Goal: Task Accomplishment & Management: Complete application form

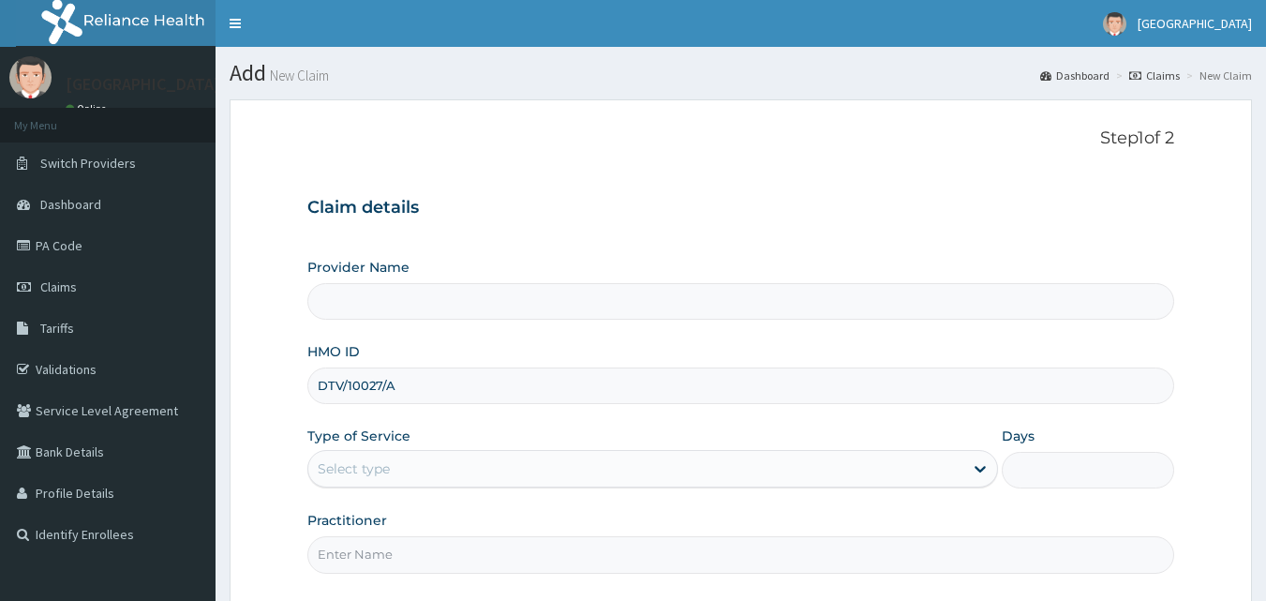
click at [510, 465] on div "Select type" at bounding box center [635, 469] width 655 height 30
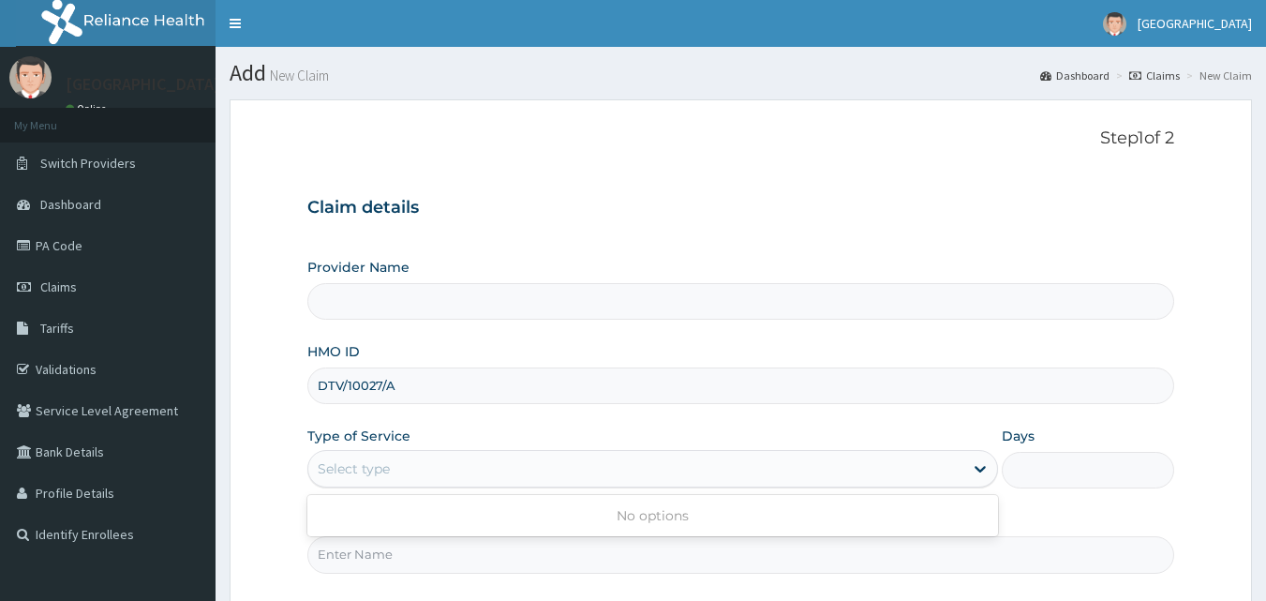
click at [510, 465] on div "Select type" at bounding box center [635, 469] width 655 height 30
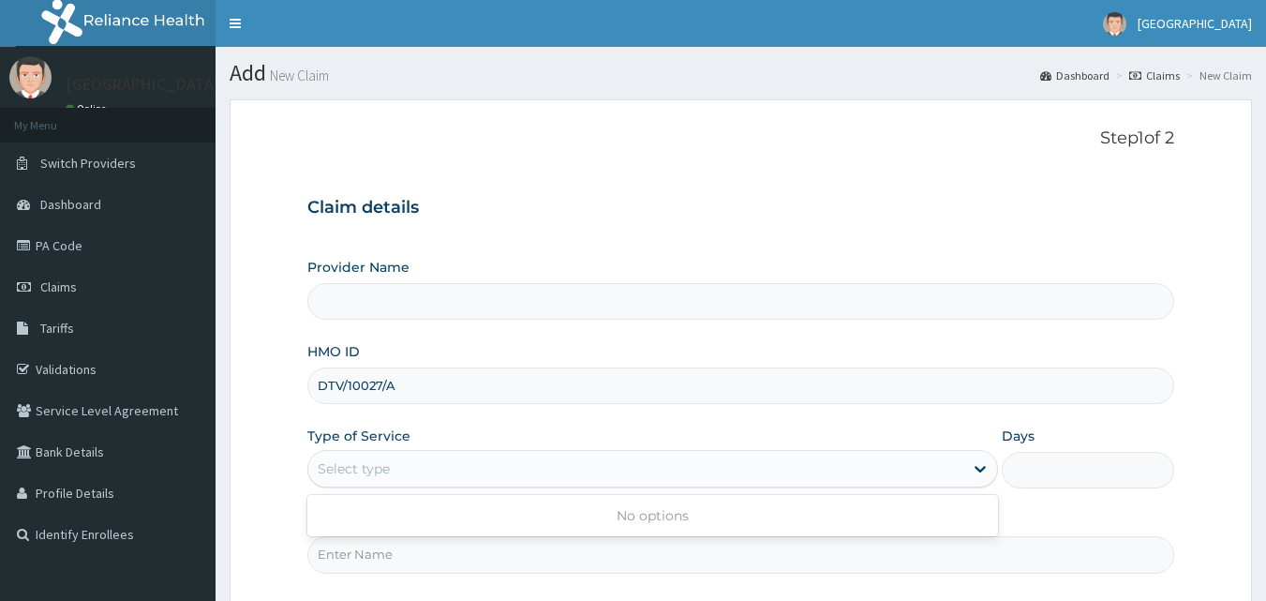
click at [510, 465] on div "Select type" at bounding box center [635, 469] width 655 height 30
click at [72, 293] on span "Claims" at bounding box center [58, 286] width 37 height 17
type input "ROYAL ORTHOPAEDIC HOSPITAL"
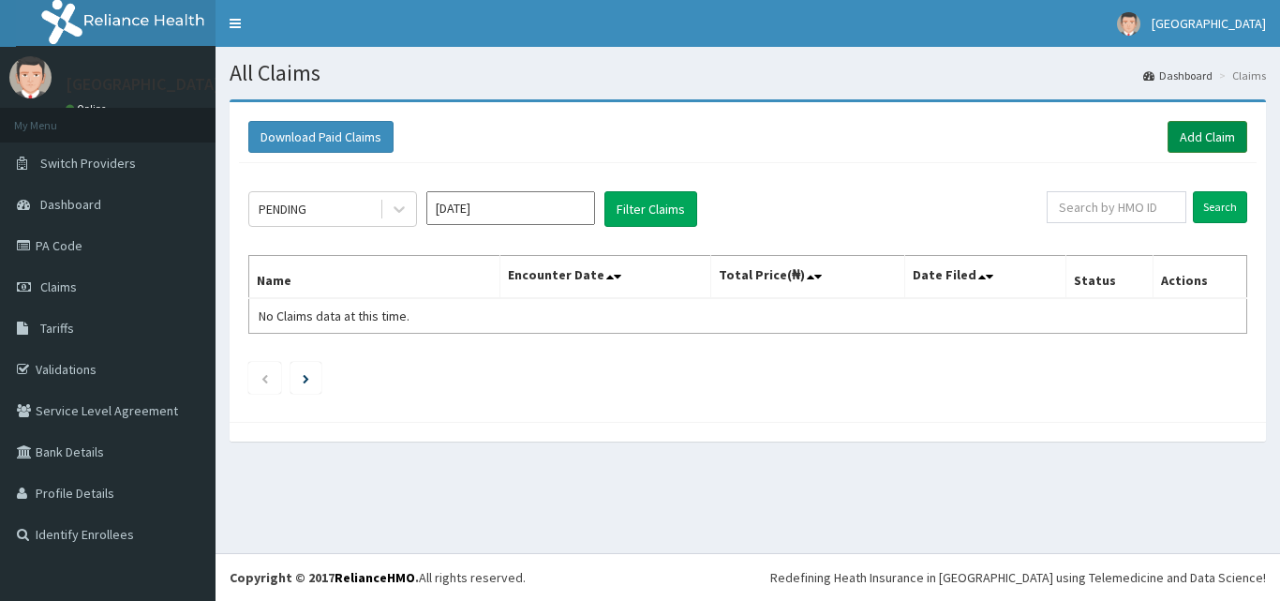
click at [1196, 136] on link "Add Claim" at bounding box center [1207, 137] width 80 height 32
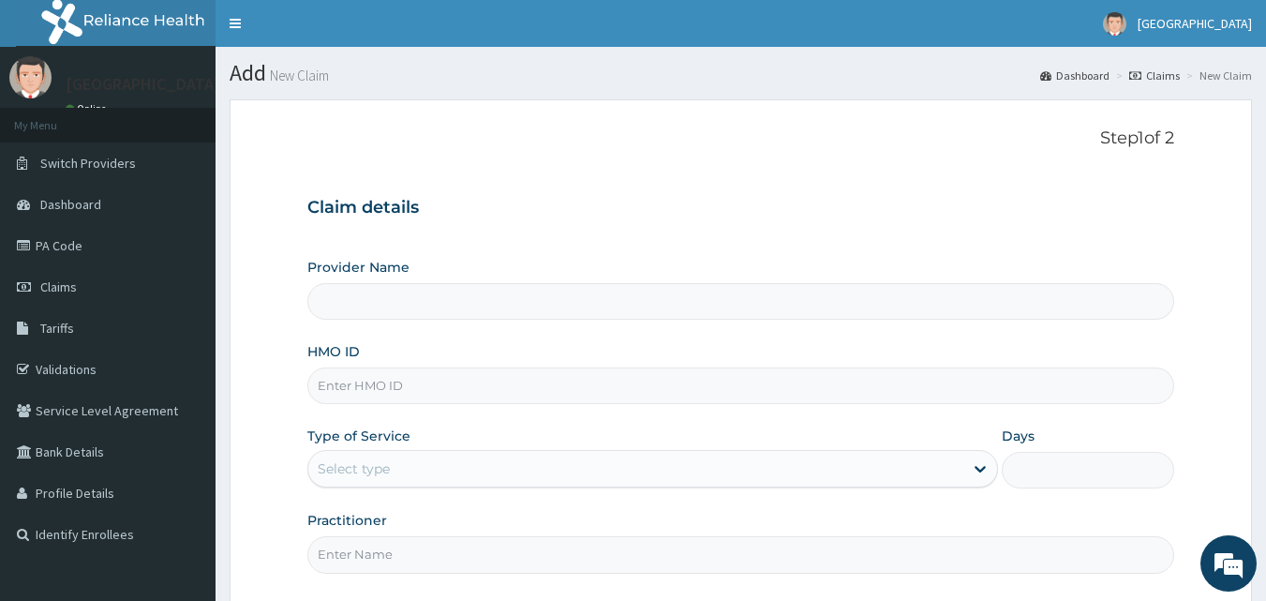
click at [443, 394] on input "HMO ID" at bounding box center [741, 385] width 868 height 37
type input "ROYAL ORTHOPAEDIC HOSPITAL"
type input "DTV/10027/A"
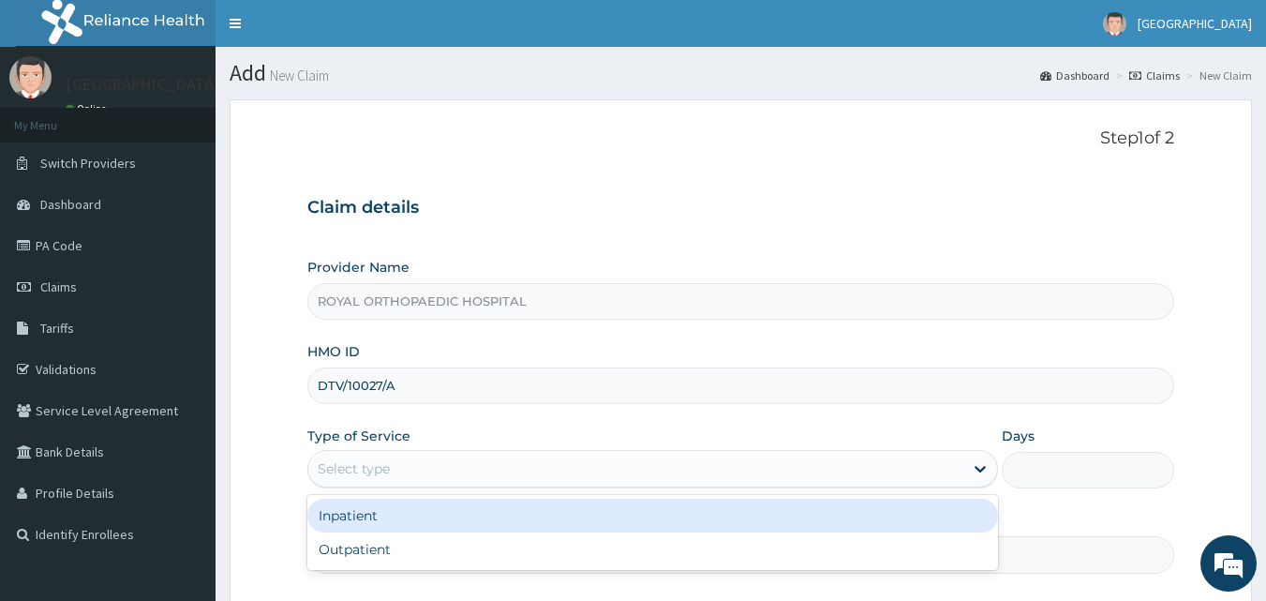
click at [502, 467] on div "Select type" at bounding box center [635, 469] width 655 height 30
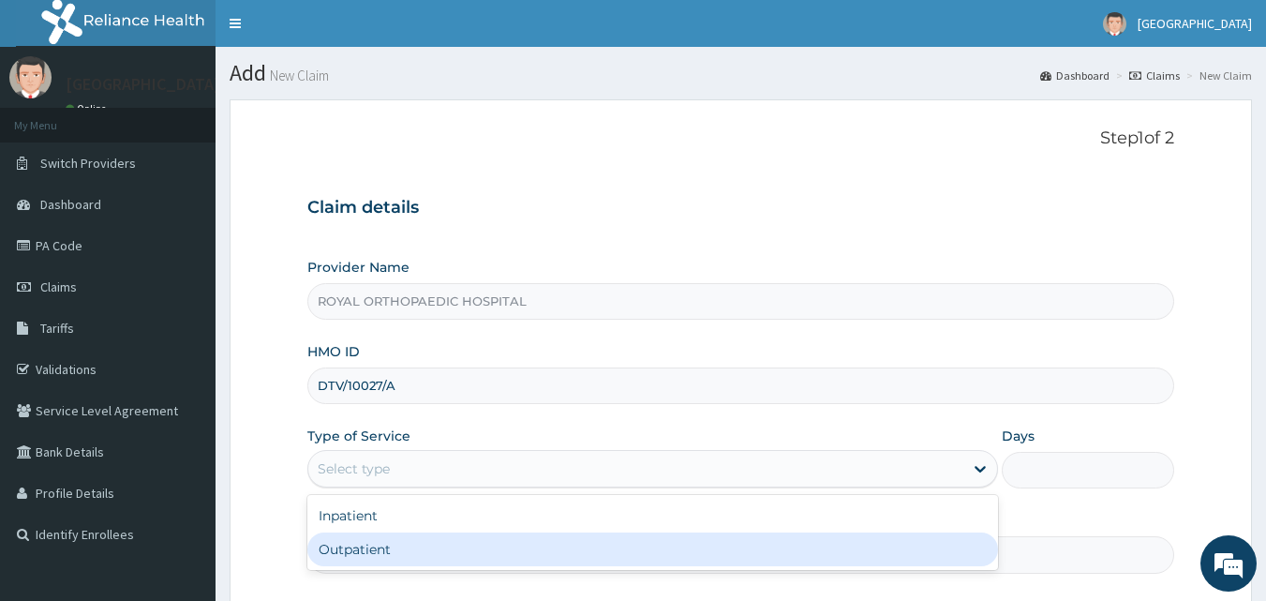
drag, startPoint x: 476, startPoint y: 505, endPoint x: 440, endPoint y: 540, distance: 49.7
click at [440, 540] on div "Inpatient Outpatient" at bounding box center [652, 532] width 691 height 75
click at [440, 540] on div "Outpatient" at bounding box center [652, 549] width 691 height 34
type input "1"
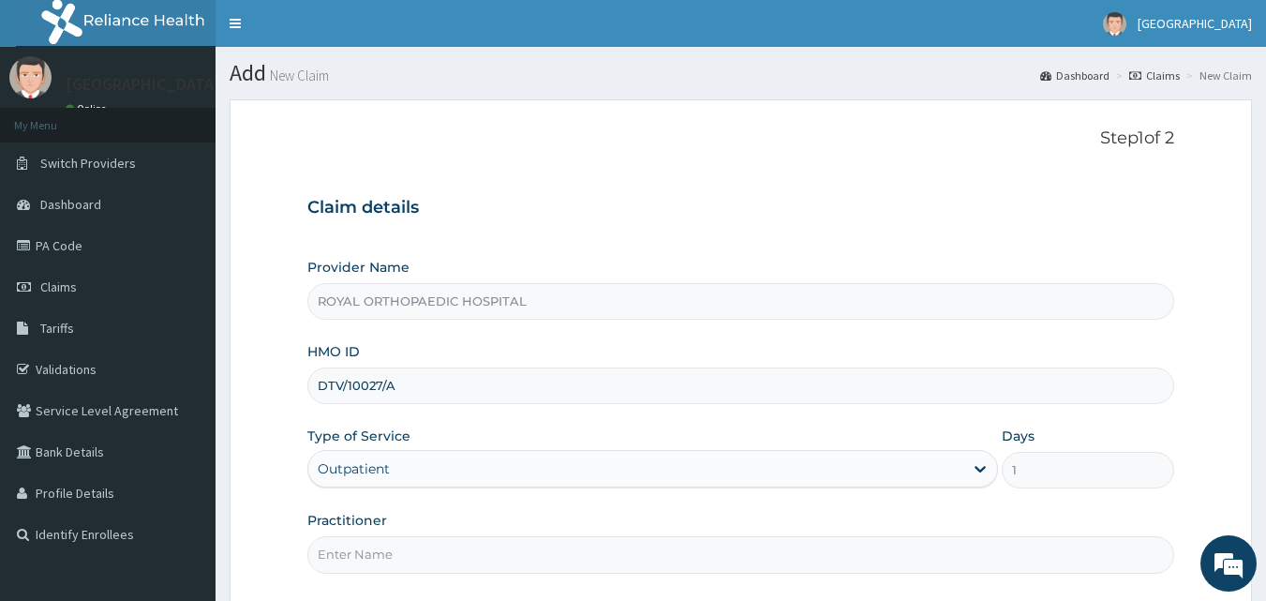
click at [870, 549] on input "Practitioner" at bounding box center [741, 554] width 868 height 37
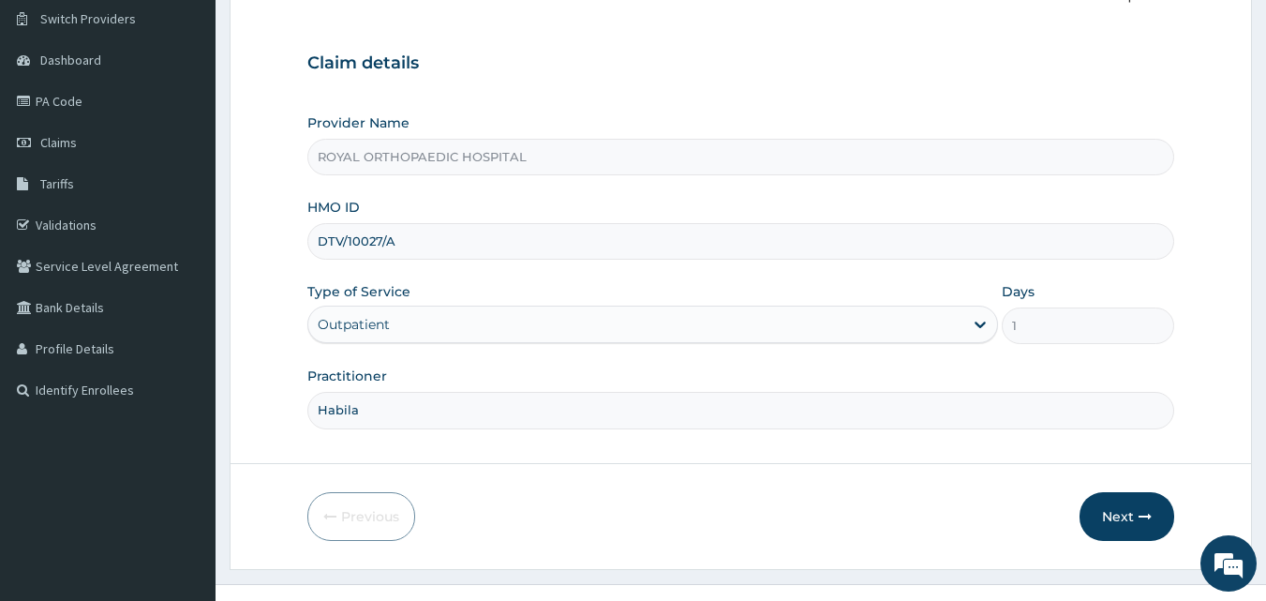
scroll to position [175, 0]
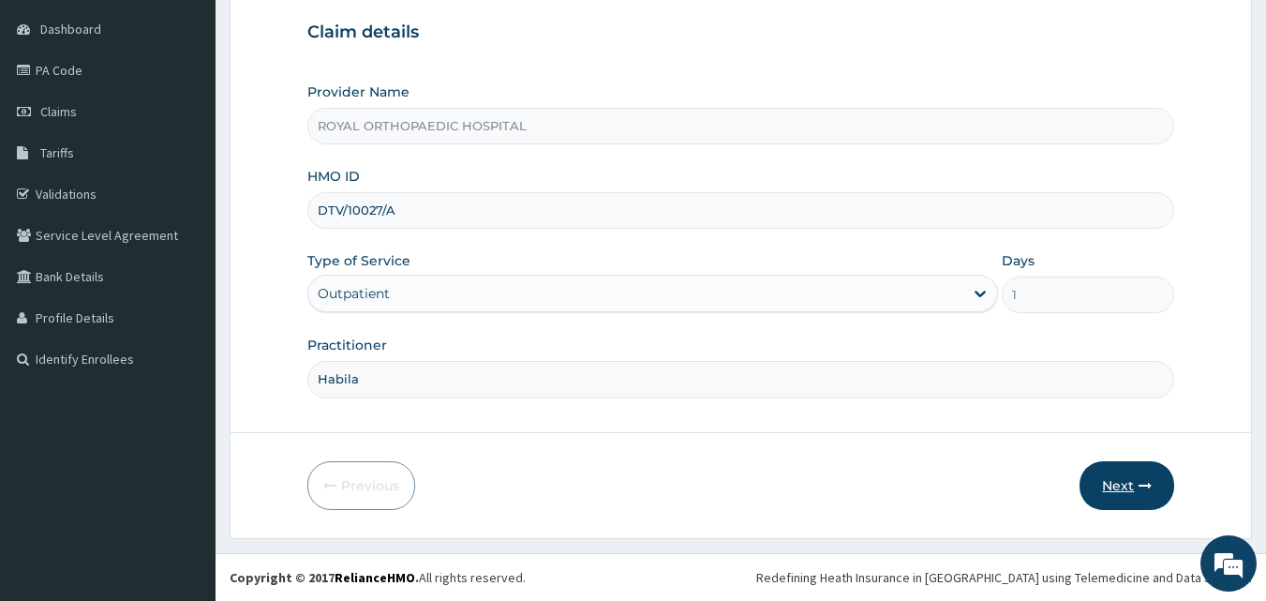
type input "Habila"
click at [1108, 474] on button "Next" at bounding box center [1126, 485] width 95 height 49
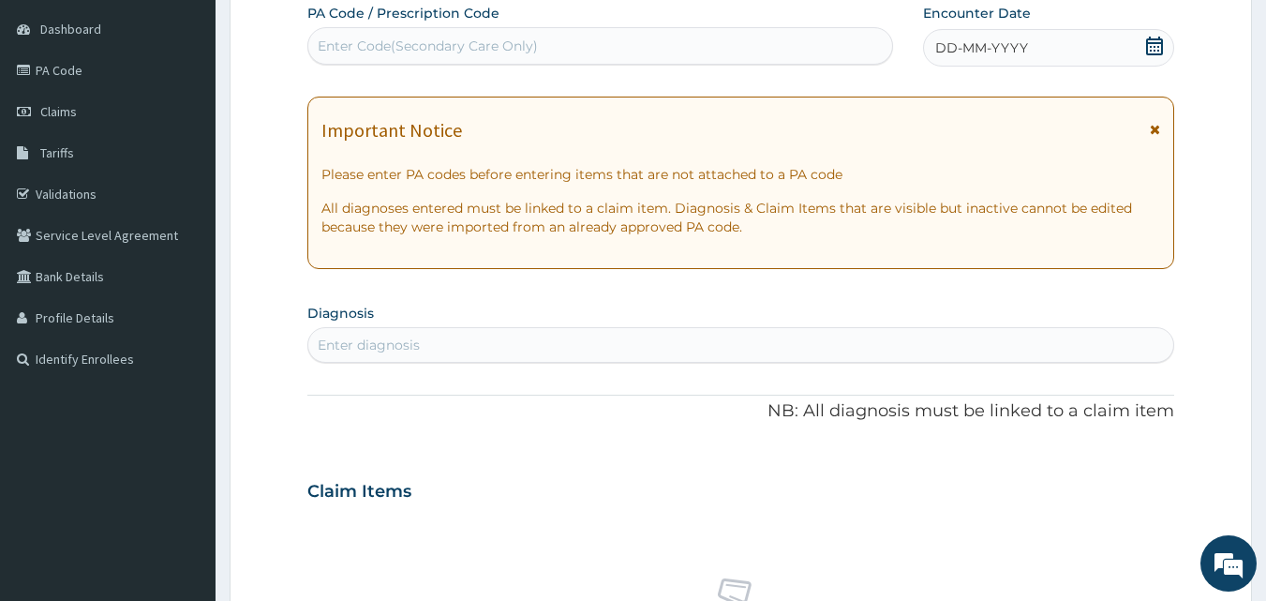
click at [595, 52] on div "Enter Code(Secondary Care Only)" at bounding box center [600, 46] width 585 height 30
paste input "PA/49AB49"
type input "PA/49AB49"
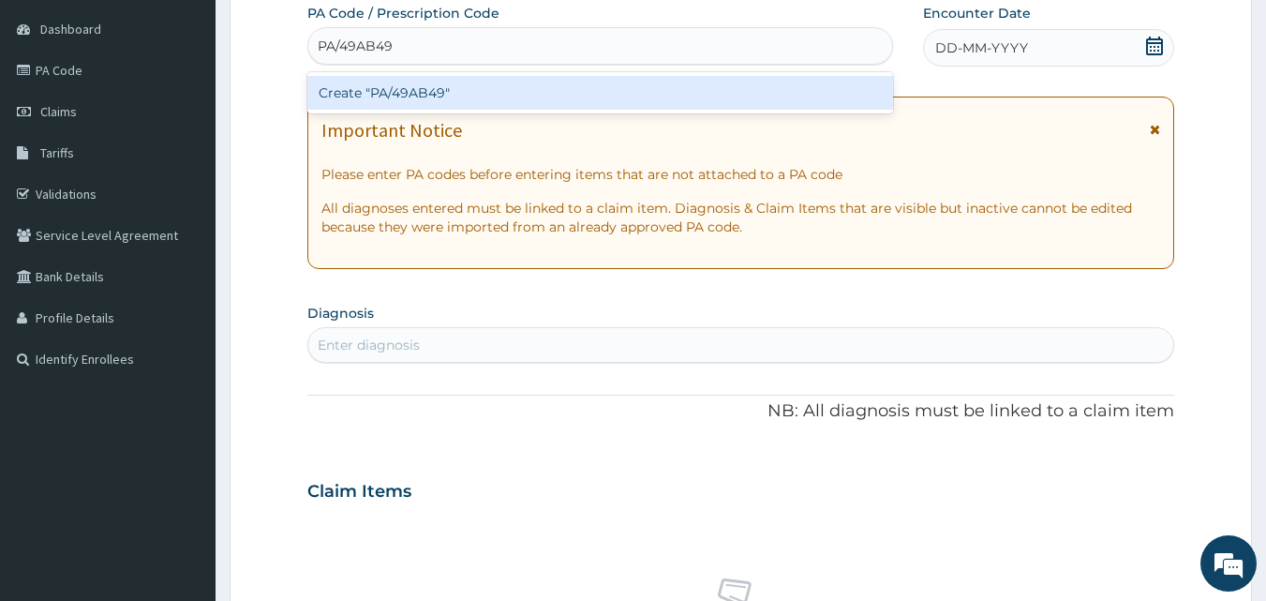
click at [570, 93] on div "Create "PA/49AB49"" at bounding box center [600, 93] width 587 height 34
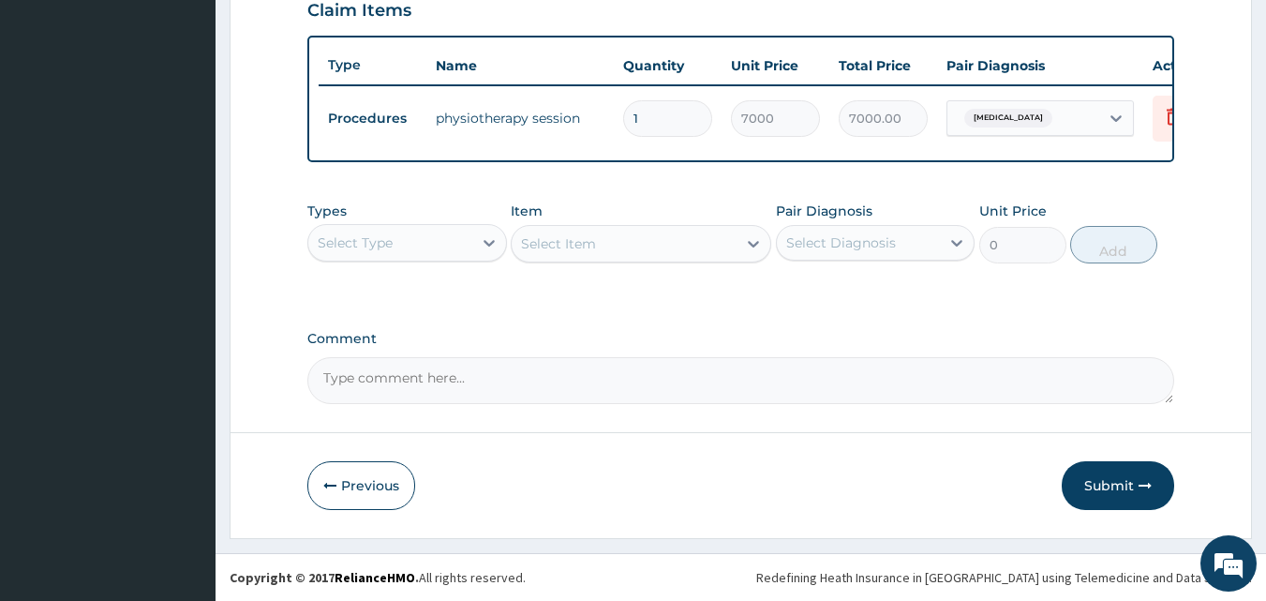
scroll to position [676, 0]
click at [1112, 483] on button "Submit" at bounding box center [1118, 485] width 112 height 49
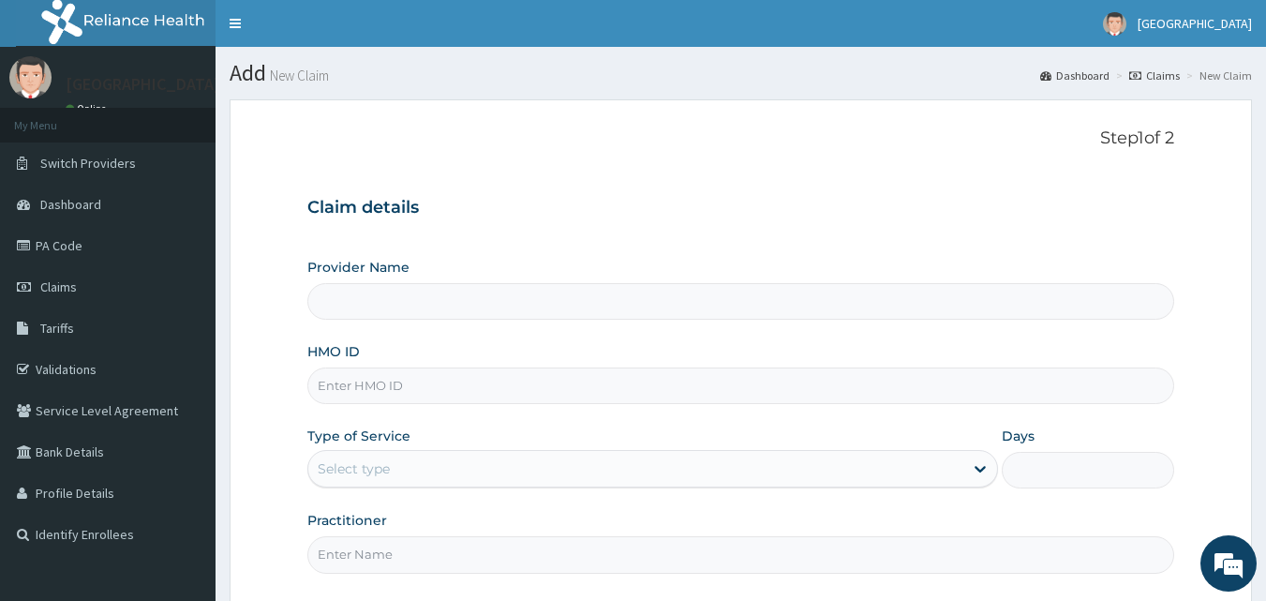
type input "ROYAL ORTHOPAEDIC HOSPITAL"
click at [1001, 258] on div "Provider Name ROYAL ORTHOPAEDIC HOSPITAL" at bounding box center [741, 289] width 868 height 62
click at [67, 282] on span "Claims" at bounding box center [58, 286] width 37 height 17
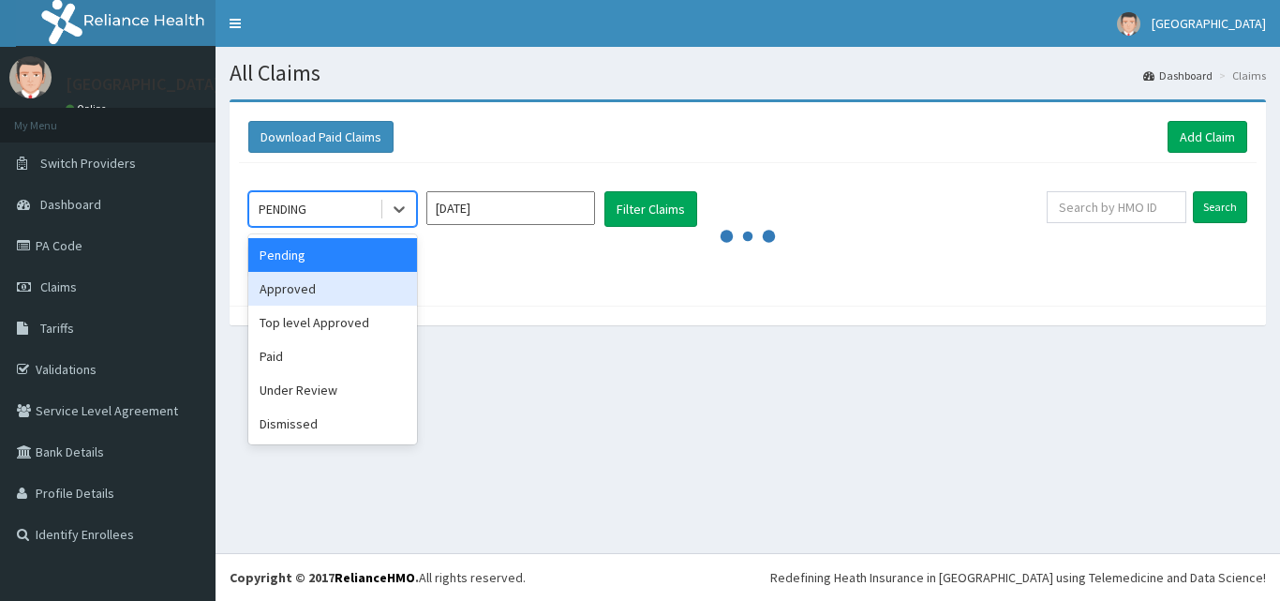
click at [309, 282] on div "Approved" at bounding box center [332, 289] width 169 height 34
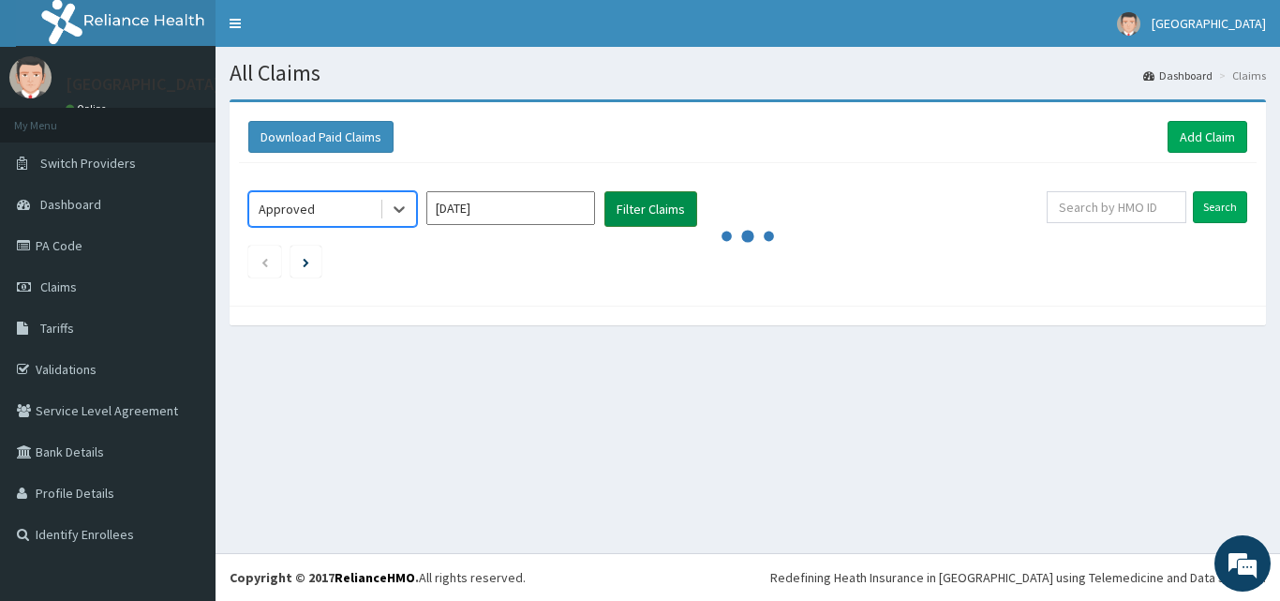
click at [639, 211] on button "Filter Claims" at bounding box center [650, 209] width 93 height 36
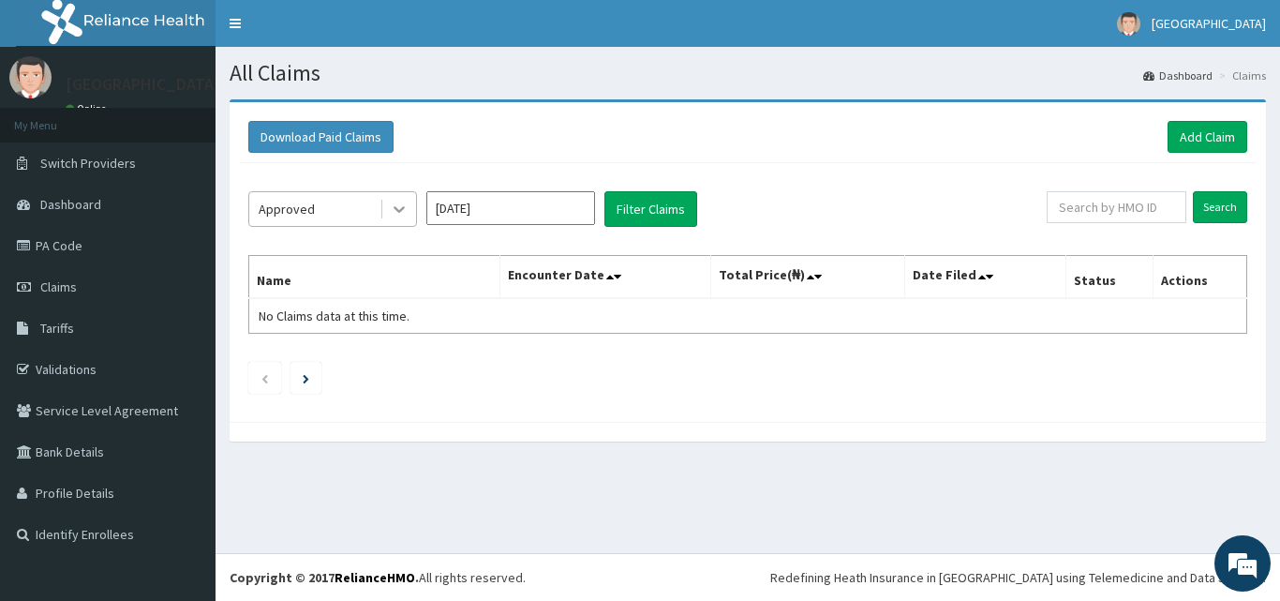
click at [397, 203] on icon at bounding box center [399, 209] width 19 height 19
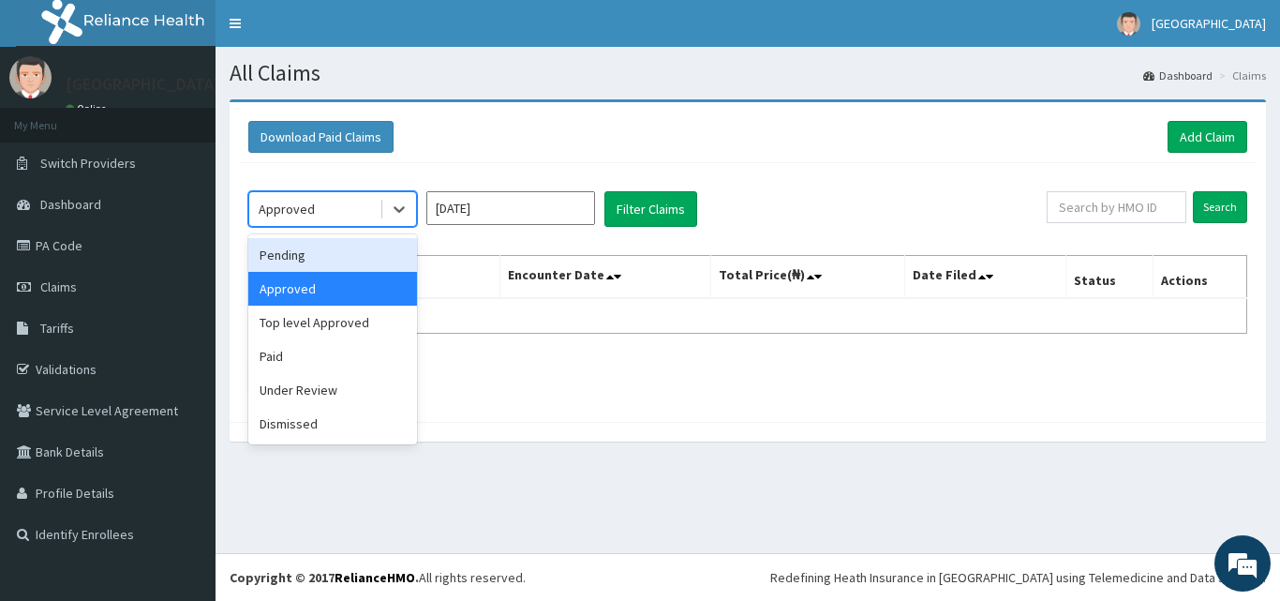
click at [349, 269] on div "Pending" at bounding box center [332, 255] width 169 height 34
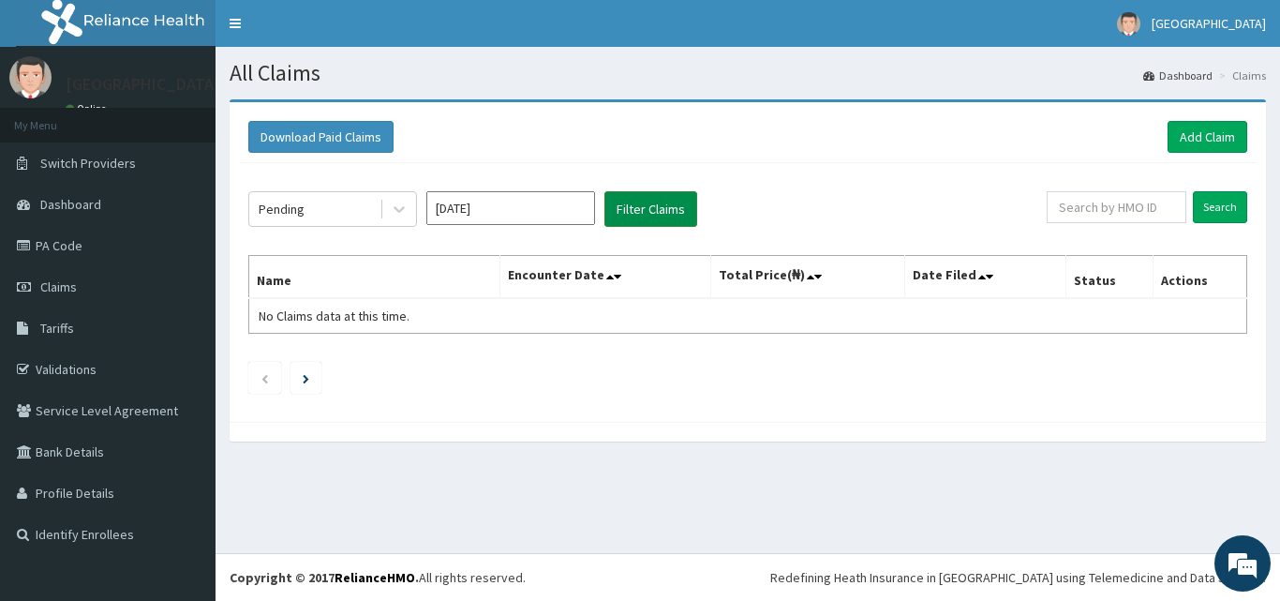
click at [641, 211] on button "Filter Claims" at bounding box center [650, 209] width 93 height 36
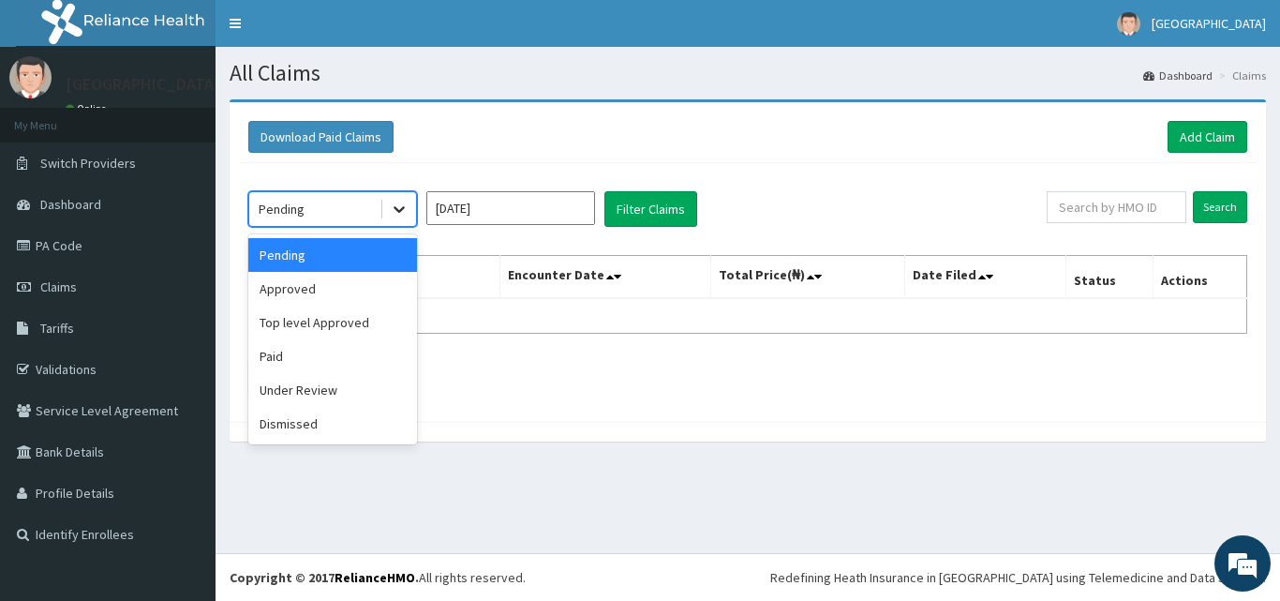
click at [395, 214] on icon at bounding box center [399, 209] width 19 height 19
click at [302, 361] on div "Paid" at bounding box center [332, 356] width 169 height 34
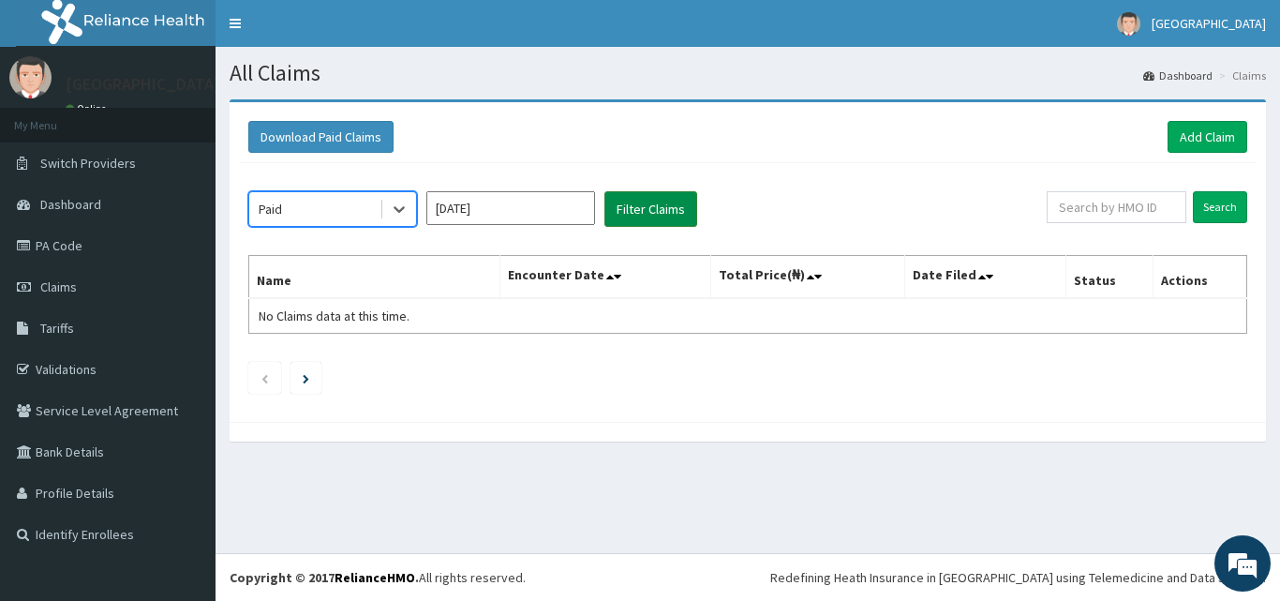
click at [653, 200] on button "Filter Claims" at bounding box center [650, 209] width 93 height 36
click at [394, 212] on icon at bounding box center [399, 209] width 19 height 19
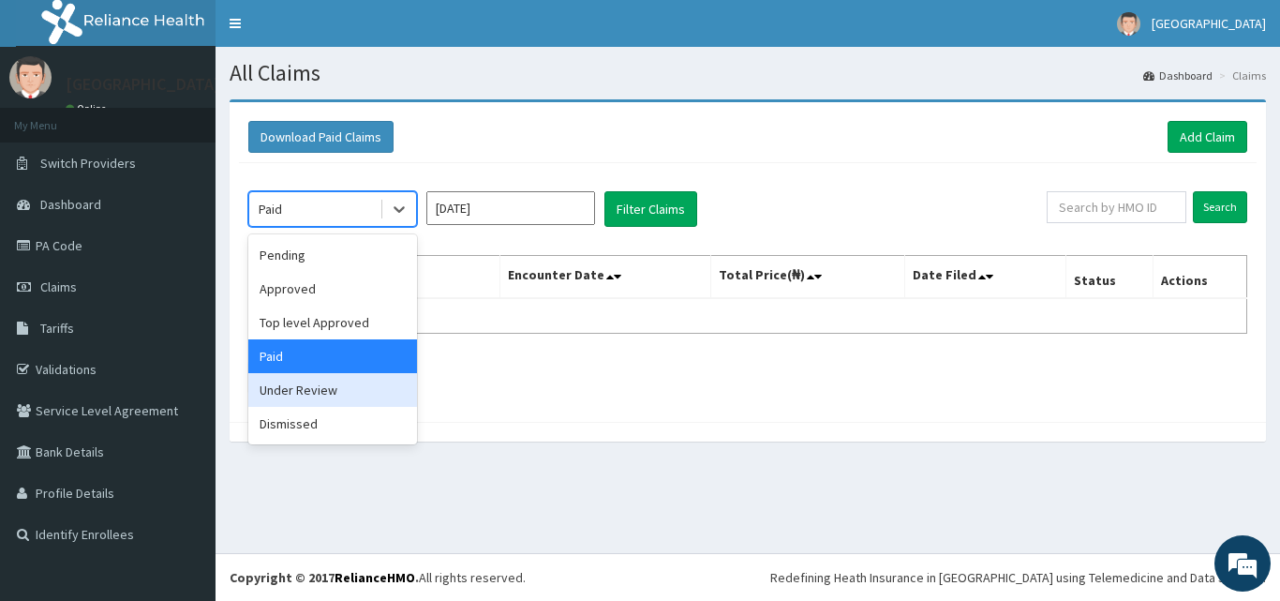
click at [287, 392] on div "Under Review" at bounding box center [332, 390] width 169 height 34
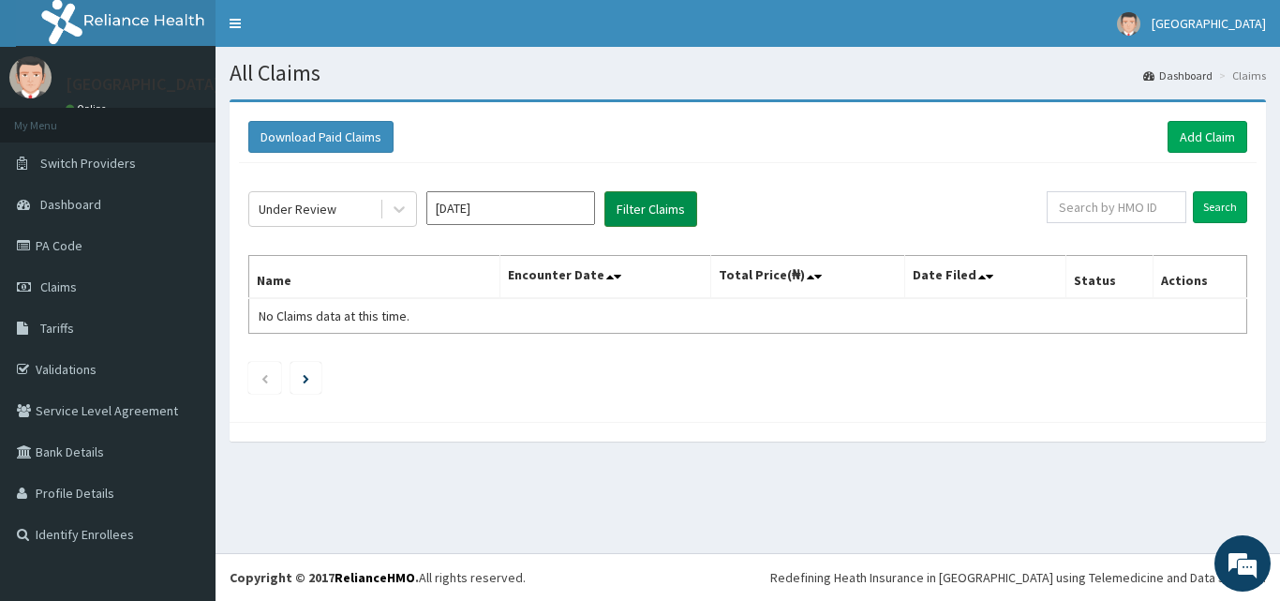
click at [635, 209] on button "Filter Claims" at bounding box center [650, 209] width 93 height 36
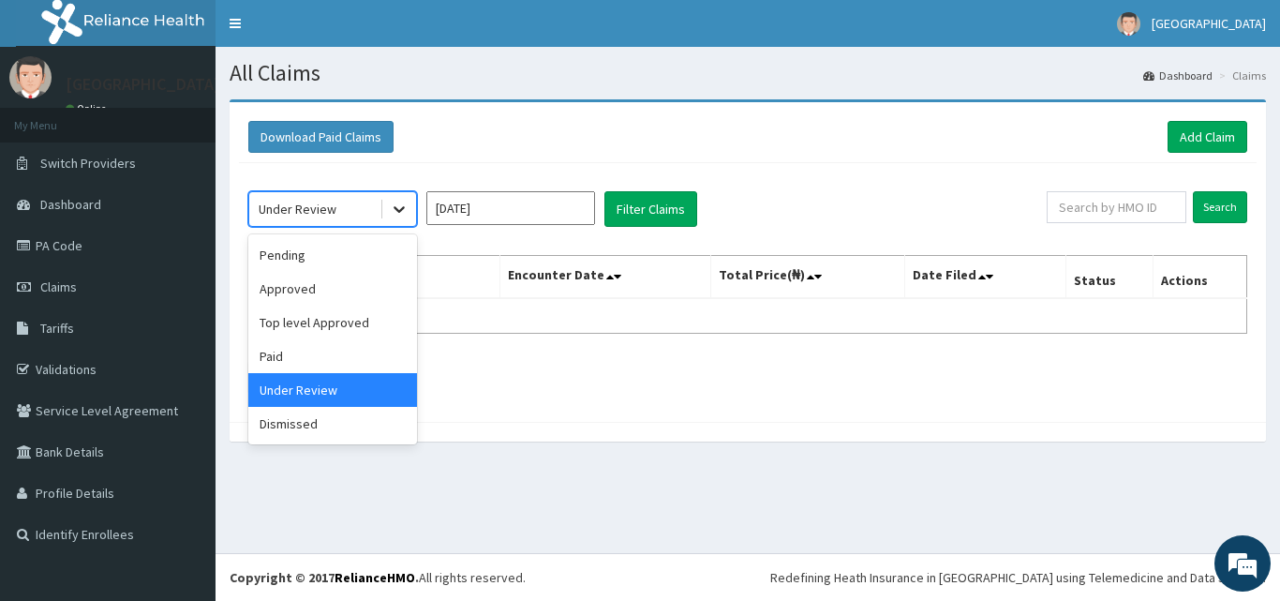
click at [399, 206] on icon at bounding box center [399, 209] width 19 height 19
click at [335, 318] on div "Top level Approved" at bounding box center [332, 322] width 169 height 34
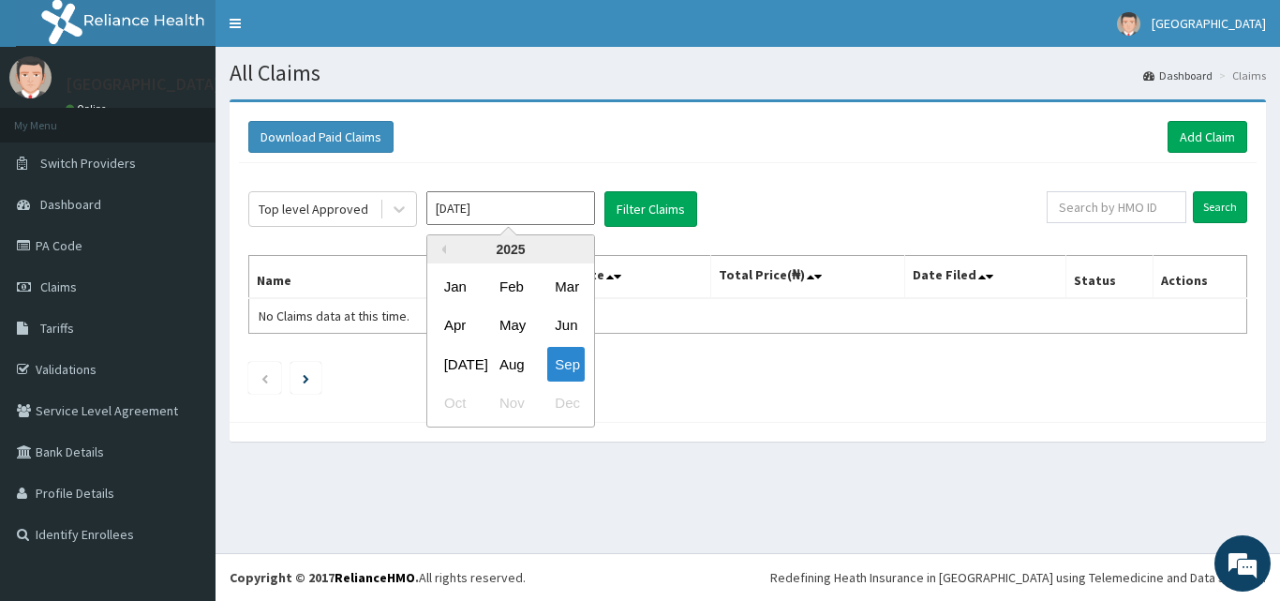
click at [529, 208] on input "[DATE]" at bounding box center [510, 208] width 169 height 34
click at [509, 362] on div "Aug" at bounding box center [510, 364] width 37 height 35
type input "Aug 2025"
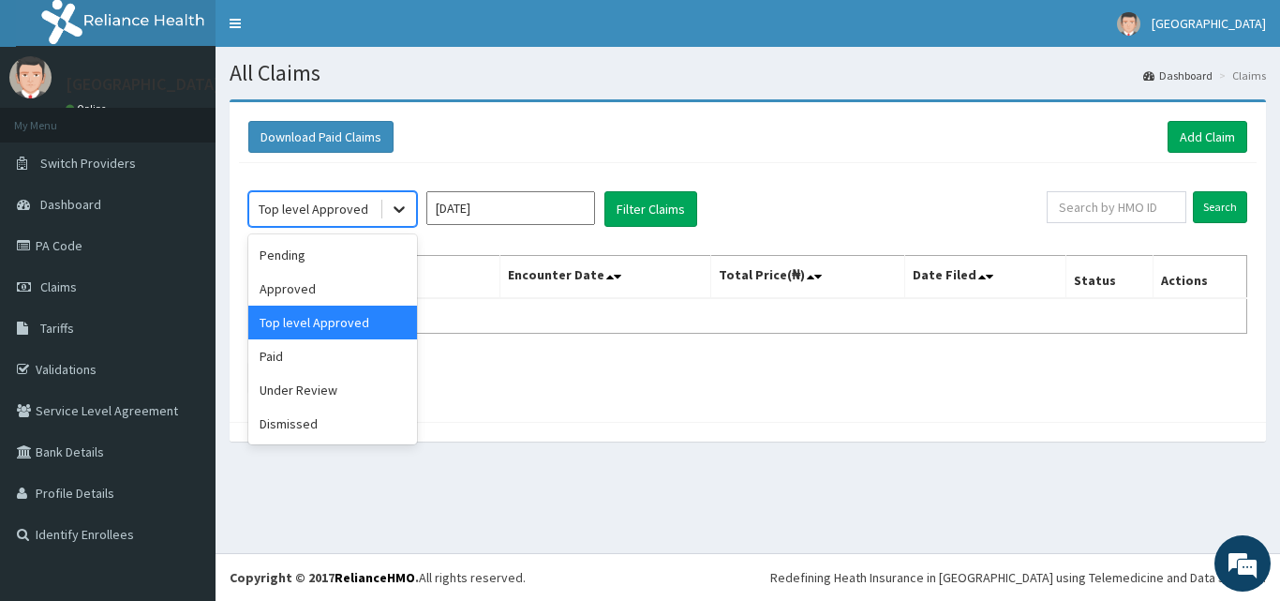
click at [395, 201] on icon at bounding box center [399, 209] width 19 height 19
click at [349, 279] on div "Approved" at bounding box center [332, 289] width 169 height 34
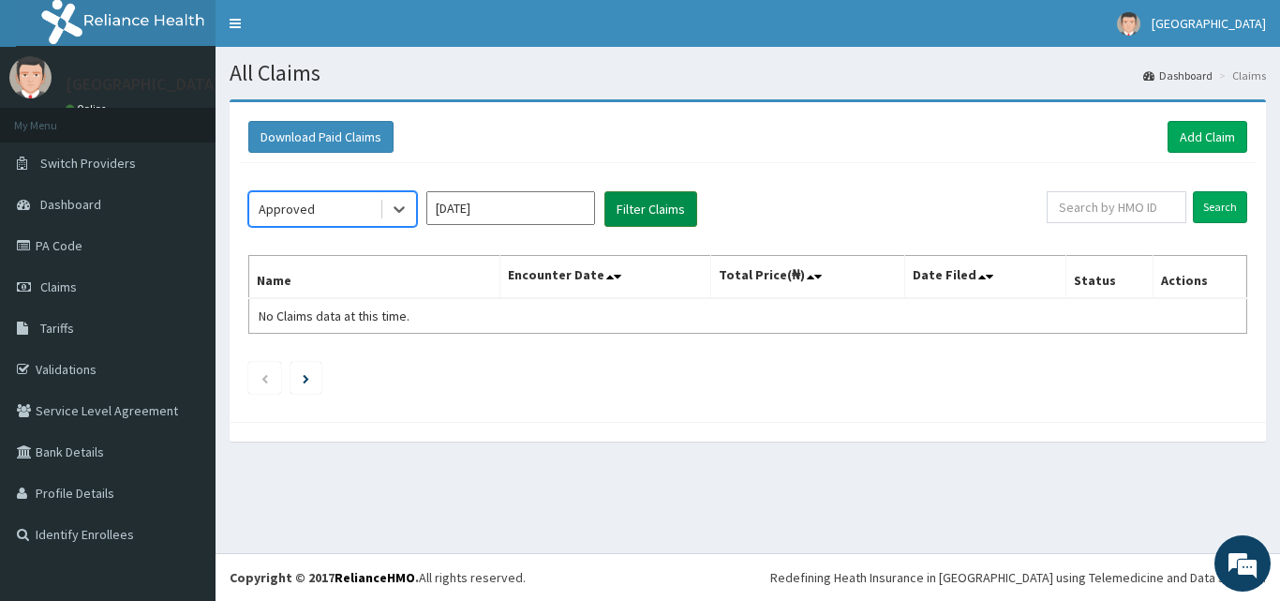
click at [634, 210] on button "Filter Claims" at bounding box center [650, 209] width 93 height 36
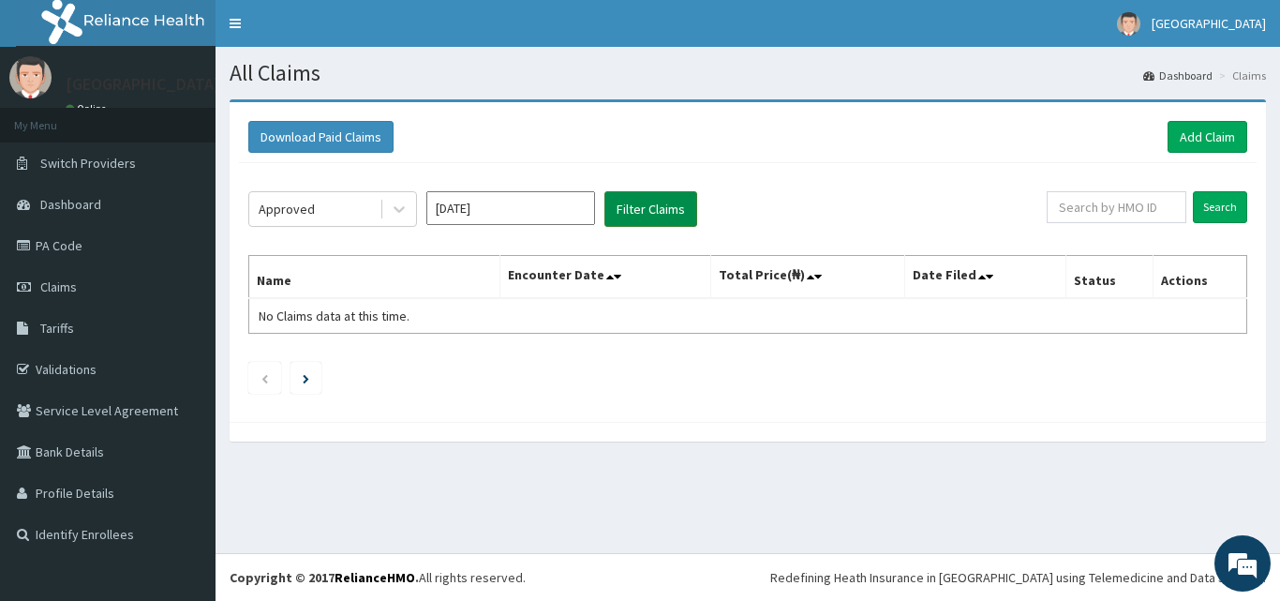
click at [634, 210] on button "Filter Claims" at bounding box center [650, 209] width 93 height 36
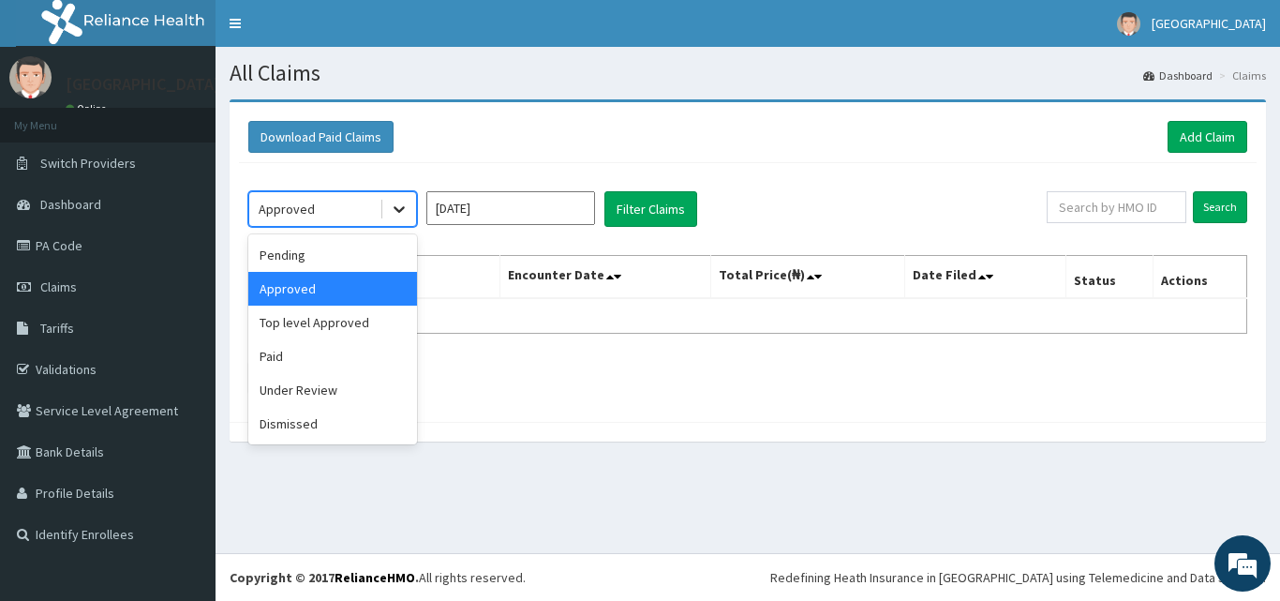
click at [395, 202] on icon at bounding box center [399, 209] width 19 height 19
click at [320, 253] on div "Pending" at bounding box center [332, 255] width 169 height 34
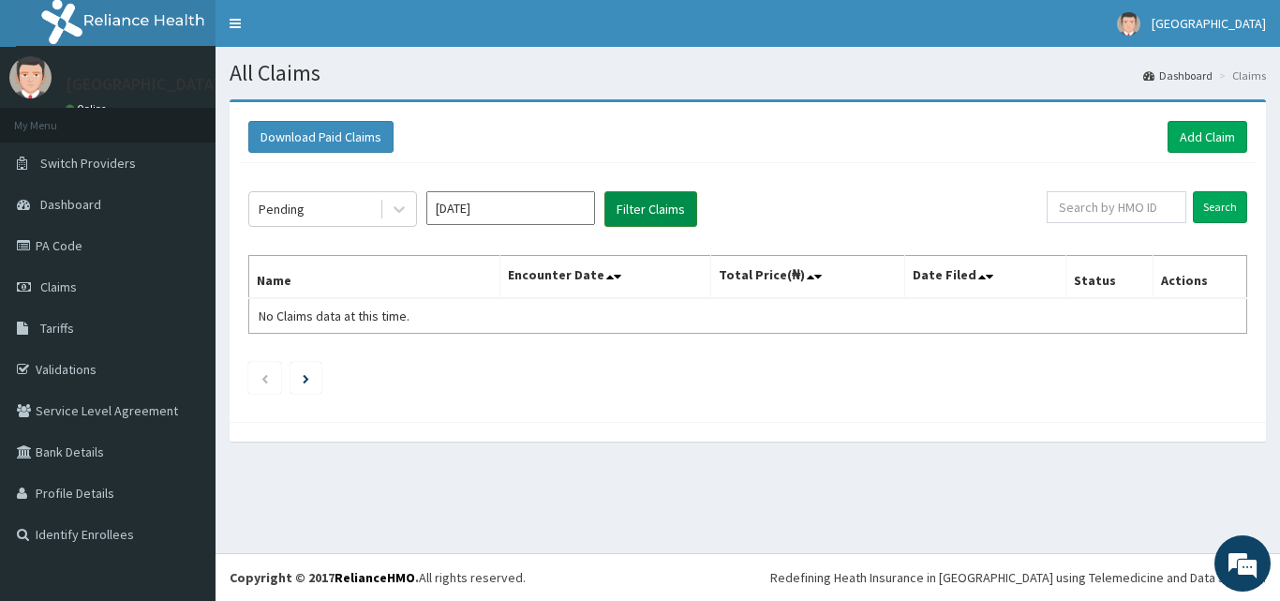
click at [632, 207] on button "Filter Claims" at bounding box center [650, 209] width 93 height 36
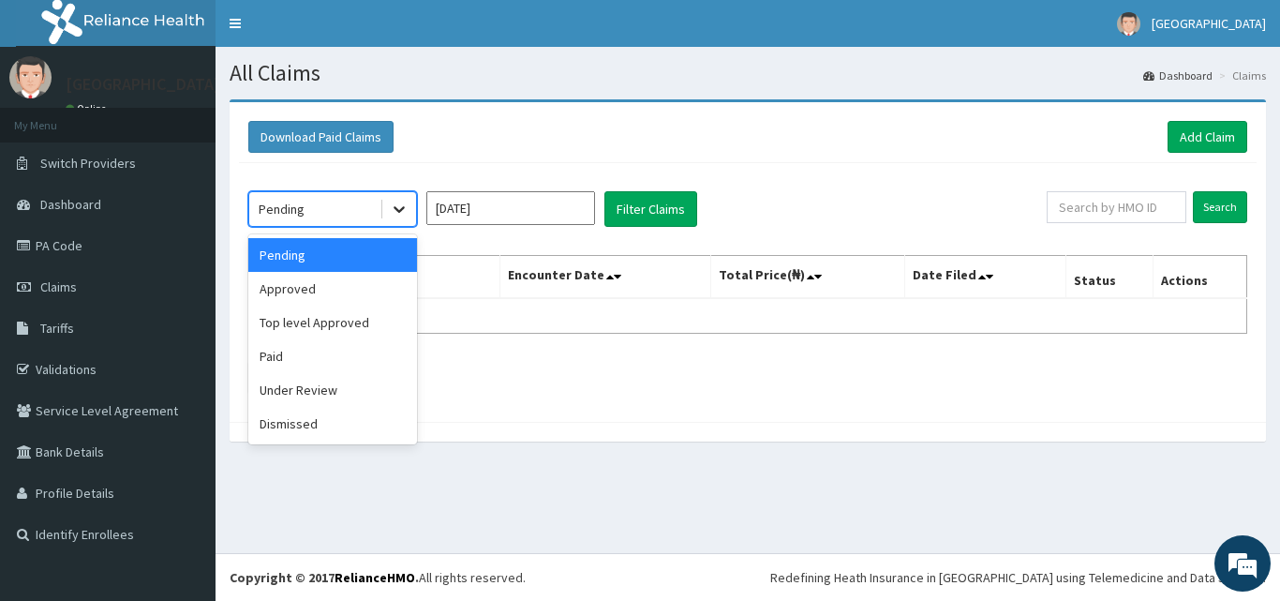
click at [396, 211] on icon at bounding box center [399, 209] width 19 height 19
click at [377, 286] on div "Approved" at bounding box center [332, 289] width 169 height 34
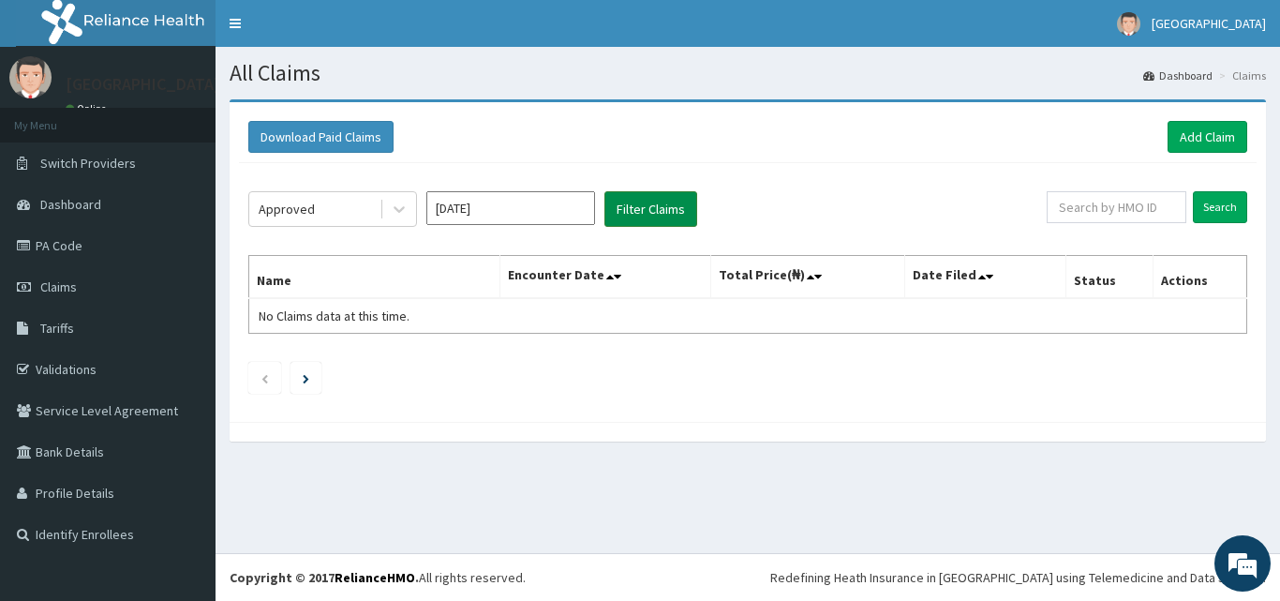
click at [644, 205] on button "Filter Claims" at bounding box center [650, 209] width 93 height 36
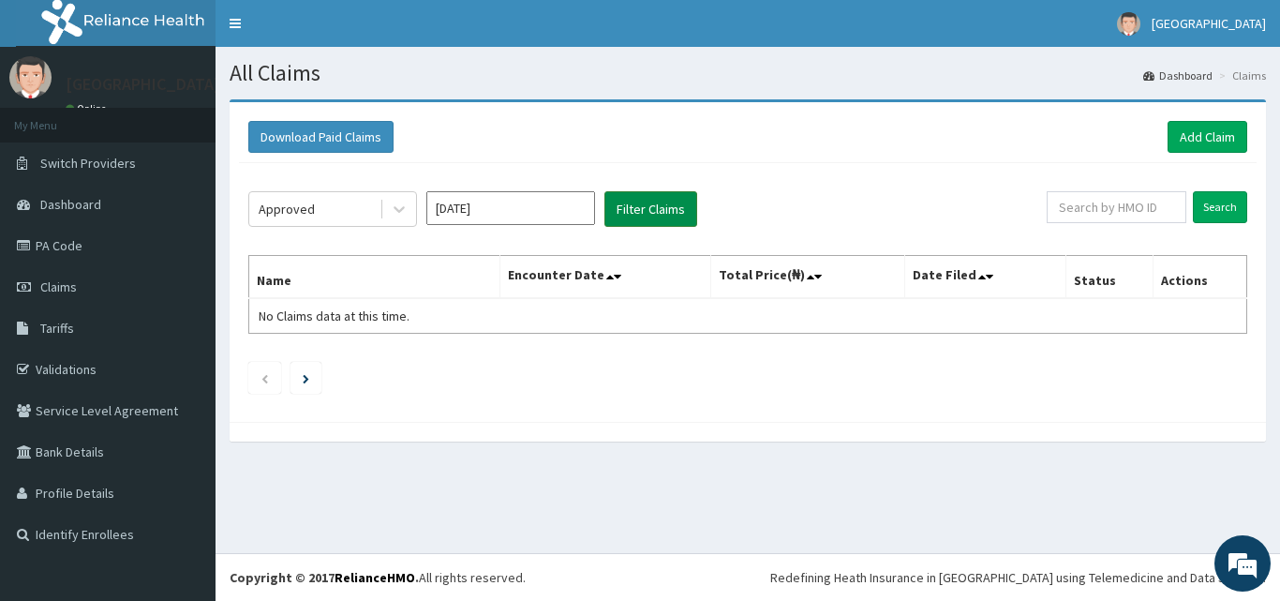
click at [644, 205] on button "Filter Claims" at bounding box center [650, 209] width 93 height 36
click at [395, 213] on icon at bounding box center [399, 209] width 19 height 19
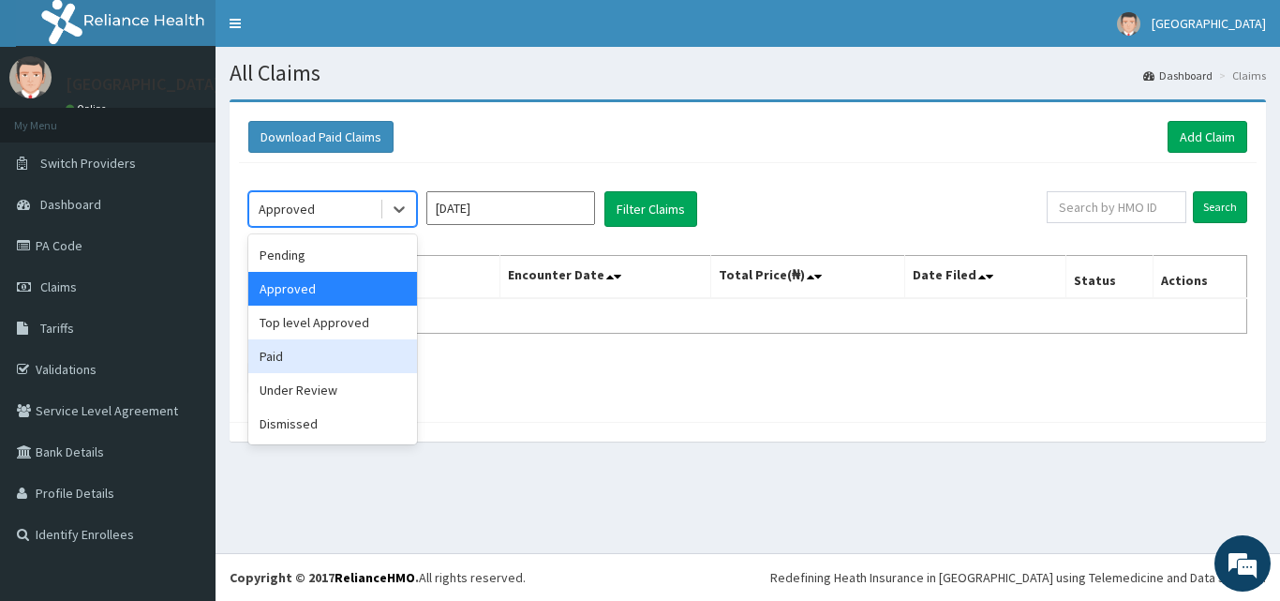
click at [352, 340] on div "Paid" at bounding box center [332, 356] width 169 height 34
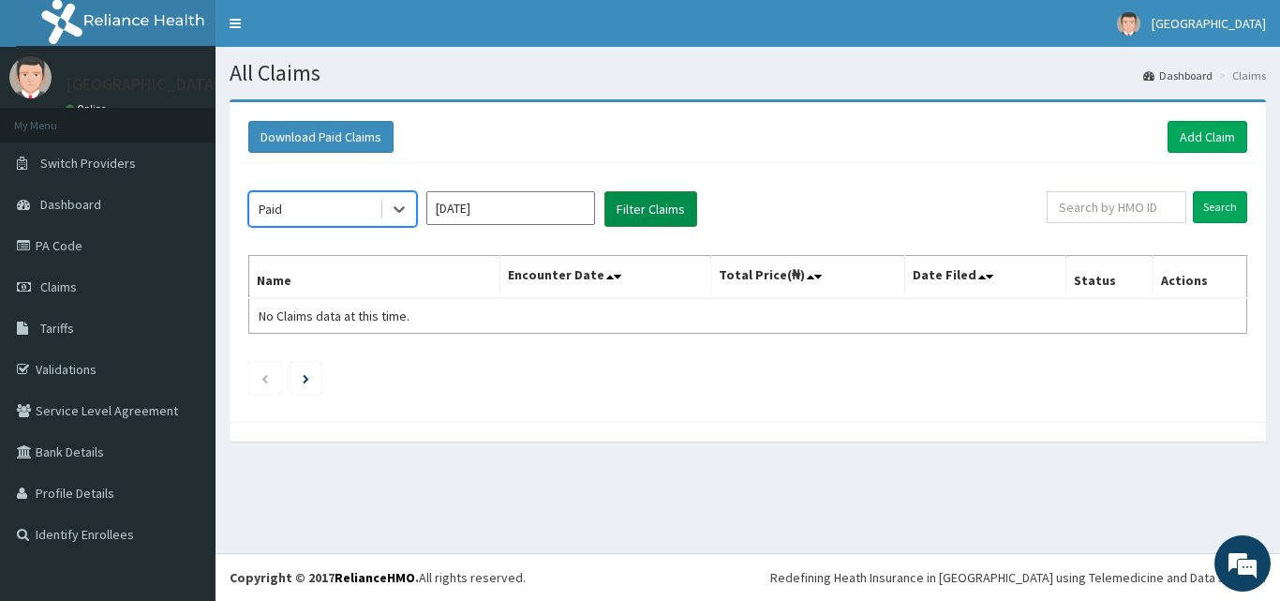
click at [659, 205] on button "Filter Claims" at bounding box center [650, 209] width 93 height 36
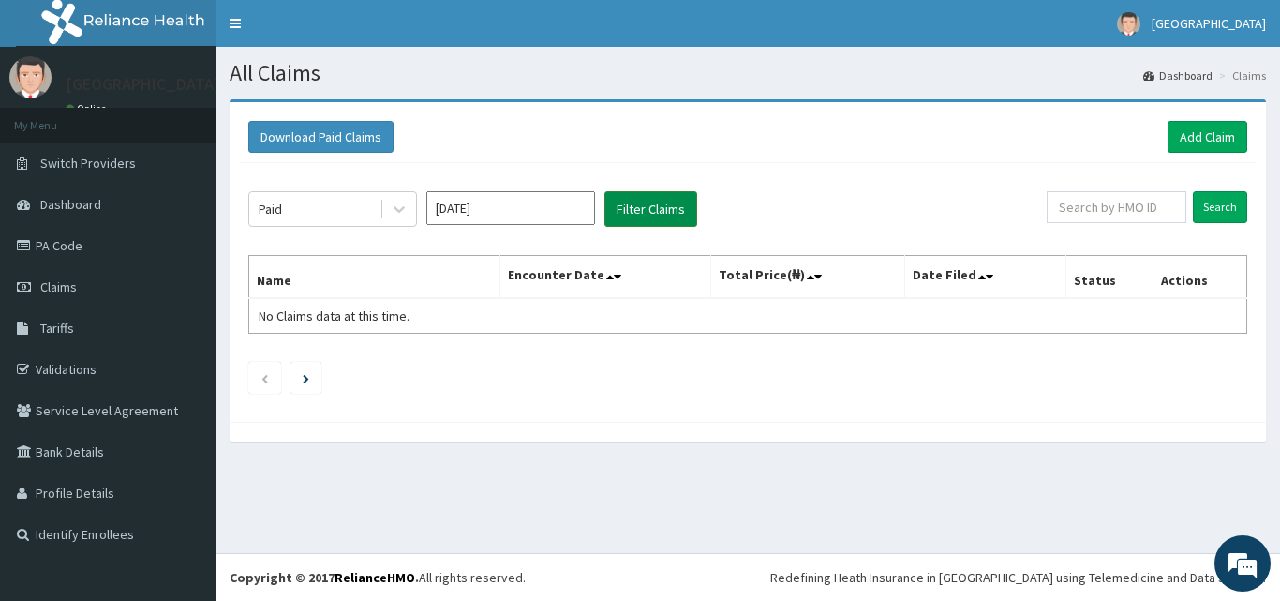
click at [659, 205] on button "Filter Claims" at bounding box center [650, 209] width 93 height 36
click at [659, 204] on button "Filter Claims" at bounding box center [650, 209] width 93 height 36
click at [61, 278] on span "Claims" at bounding box center [58, 286] width 37 height 17
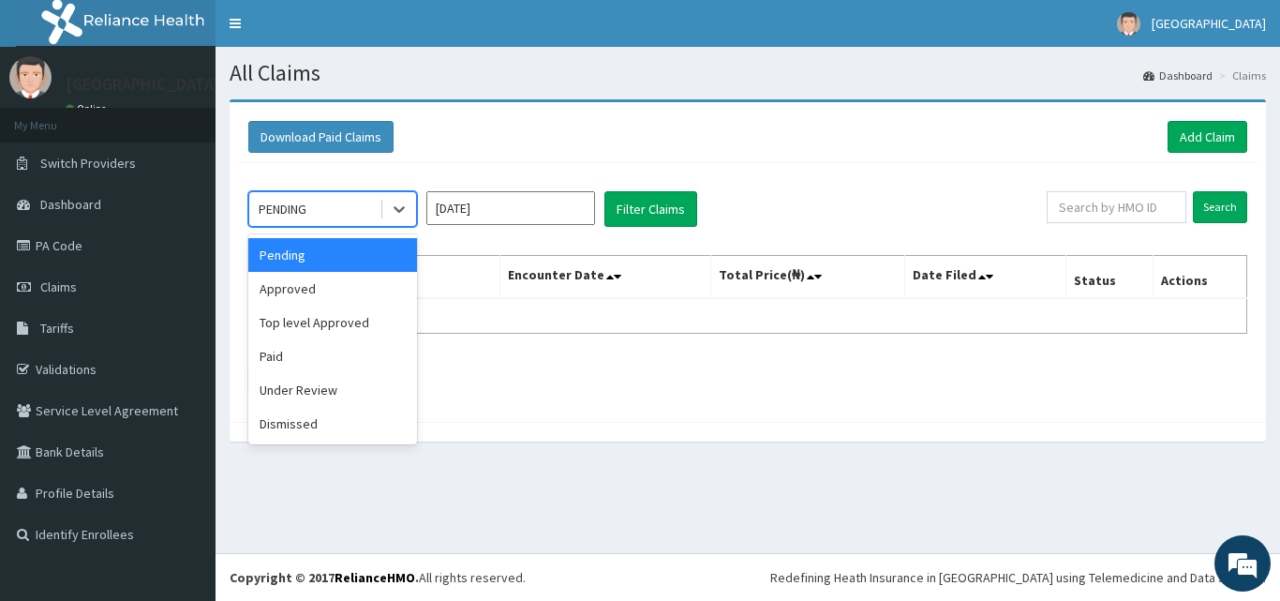
click at [546, 212] on input "[DATE]" at bounding box center [510, 208] width 169 height 34
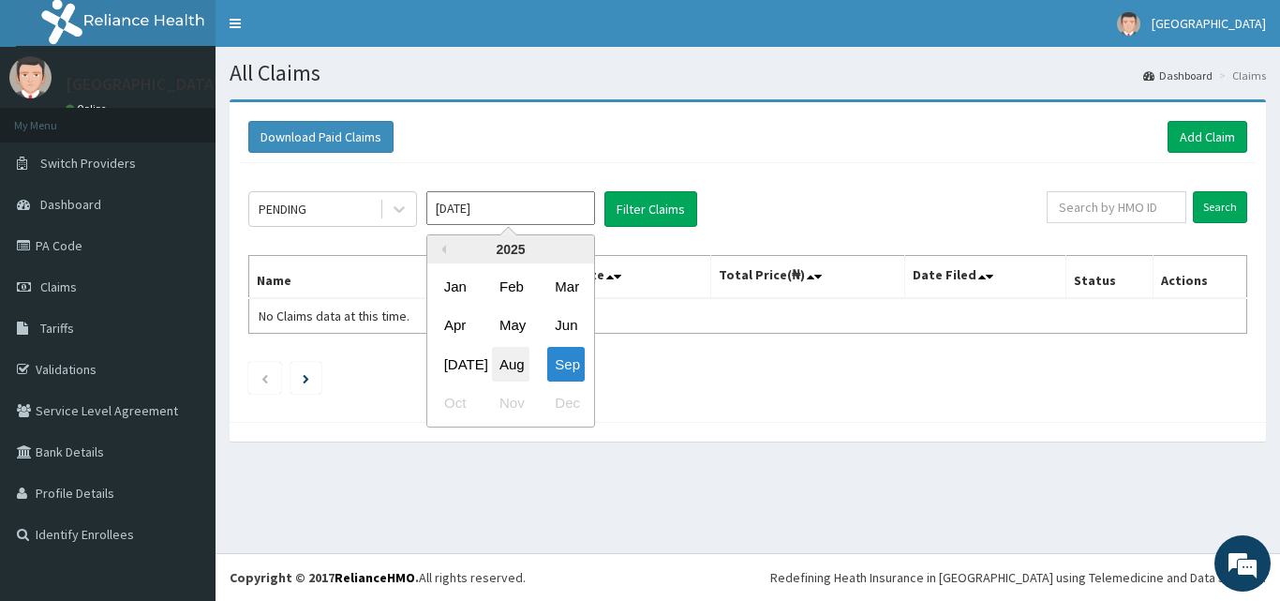
click at [509, 363] on div "Aug" at bounding box center [510, 364] width 37 height 35
type input "[DATE]"
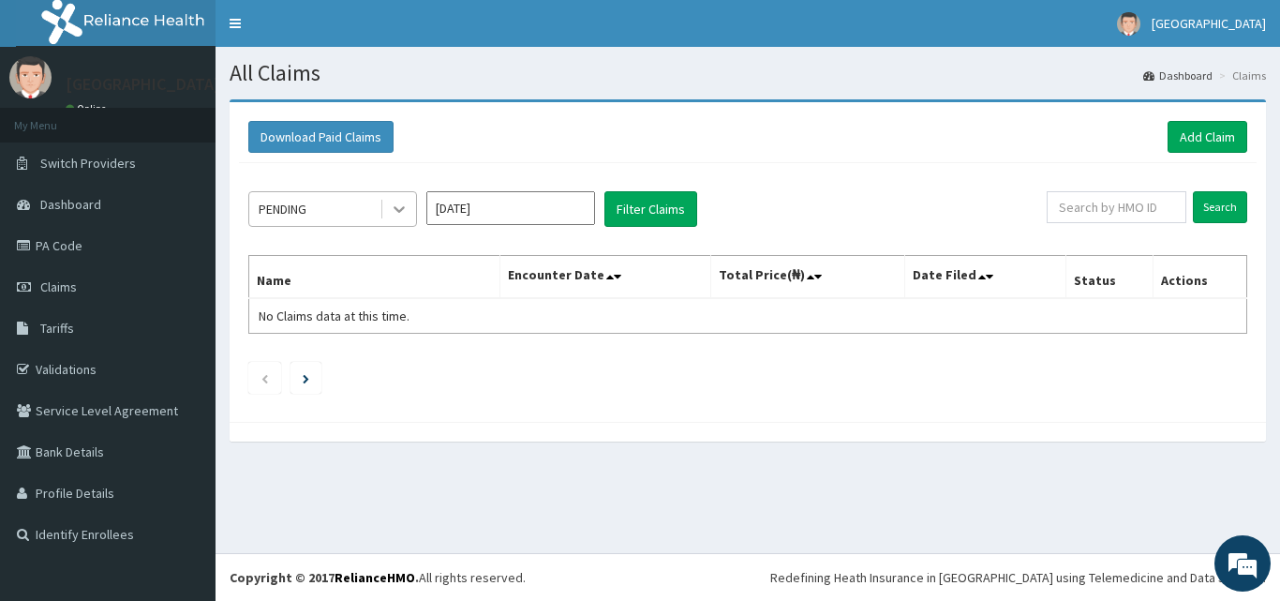
click at [396, 208] on icon at bounding box center [399, 210] width 11 height 7
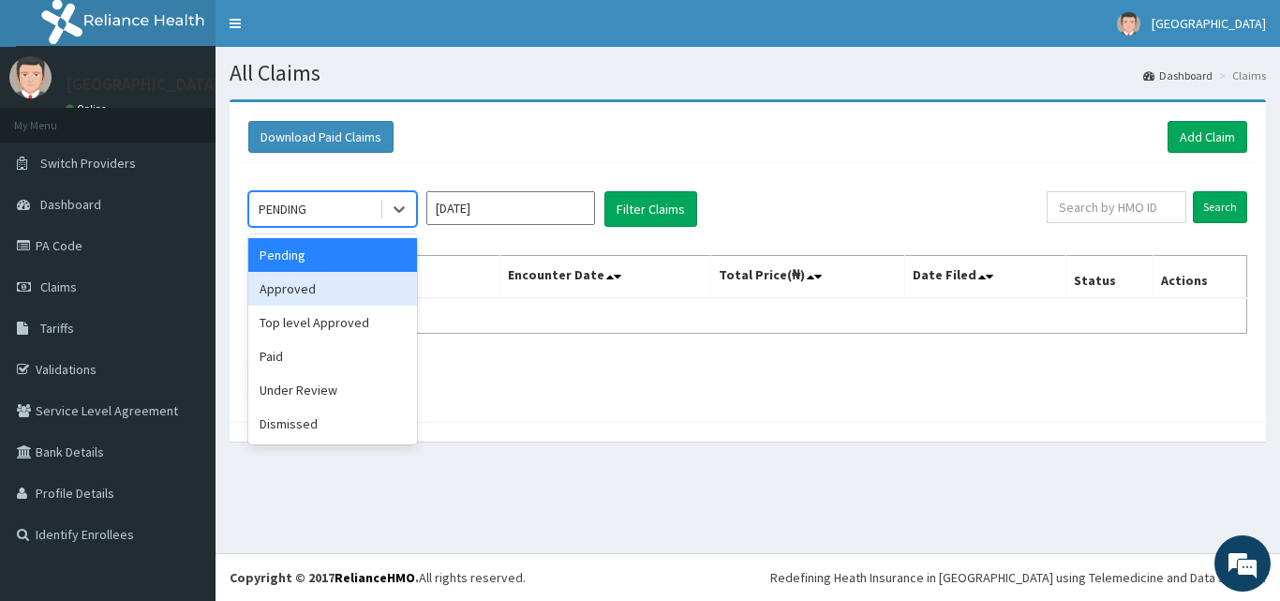
click at [312, 277] on div "Approved" at bounding box center [332, 289] width 169 height 34
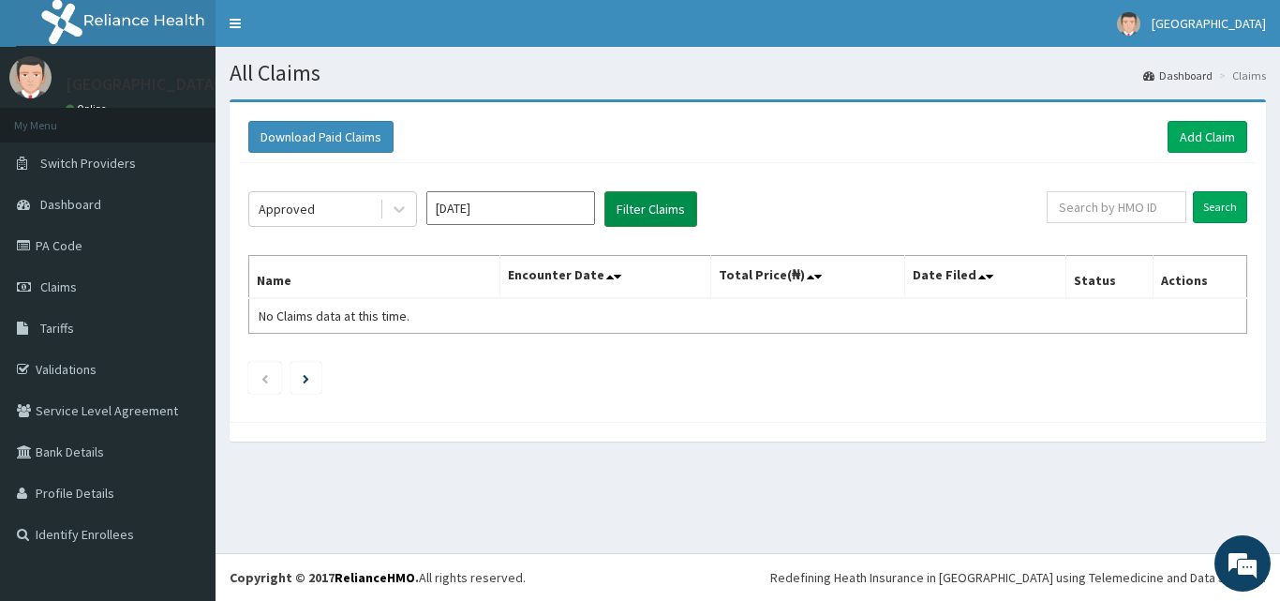
click at [670, 202] on button "Filter Claims" at bounding box center [650, 209] width 93 height 36
click at [650, 205] on button "Filter Claims" at bounding box center [650, 209] width 93 height 36
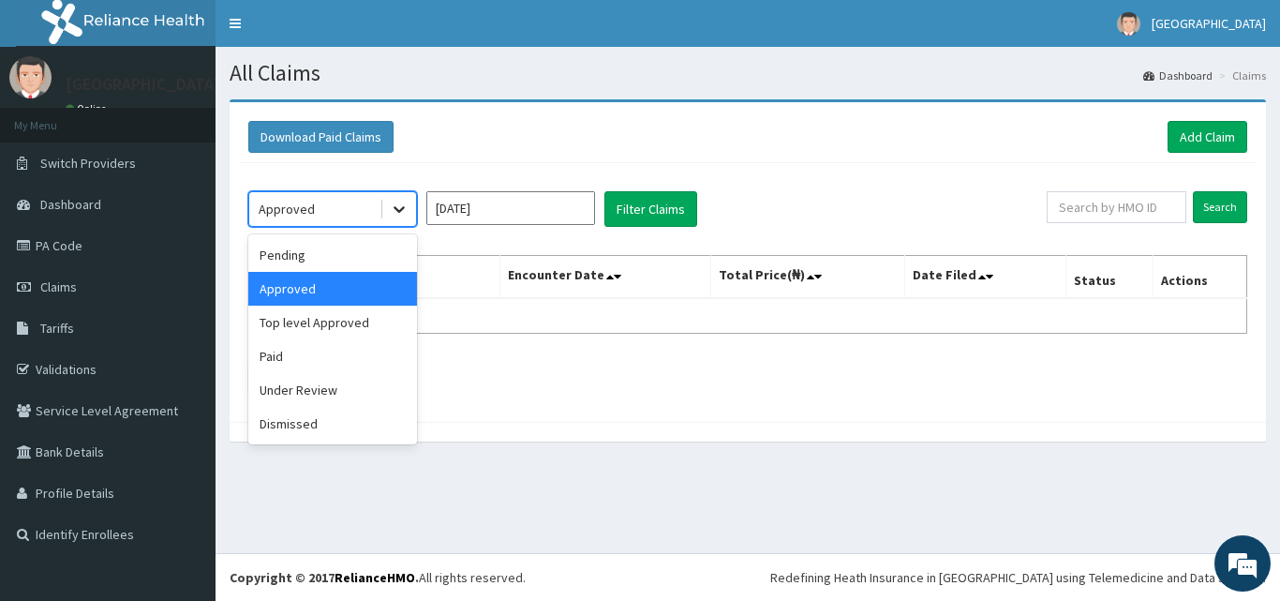
click at [398, 205] on icon at bounding box center [399, 209] width 19 height 19
click at [311, 260] on div "Pending" at bounding box center [332, 255] width 169 height 34
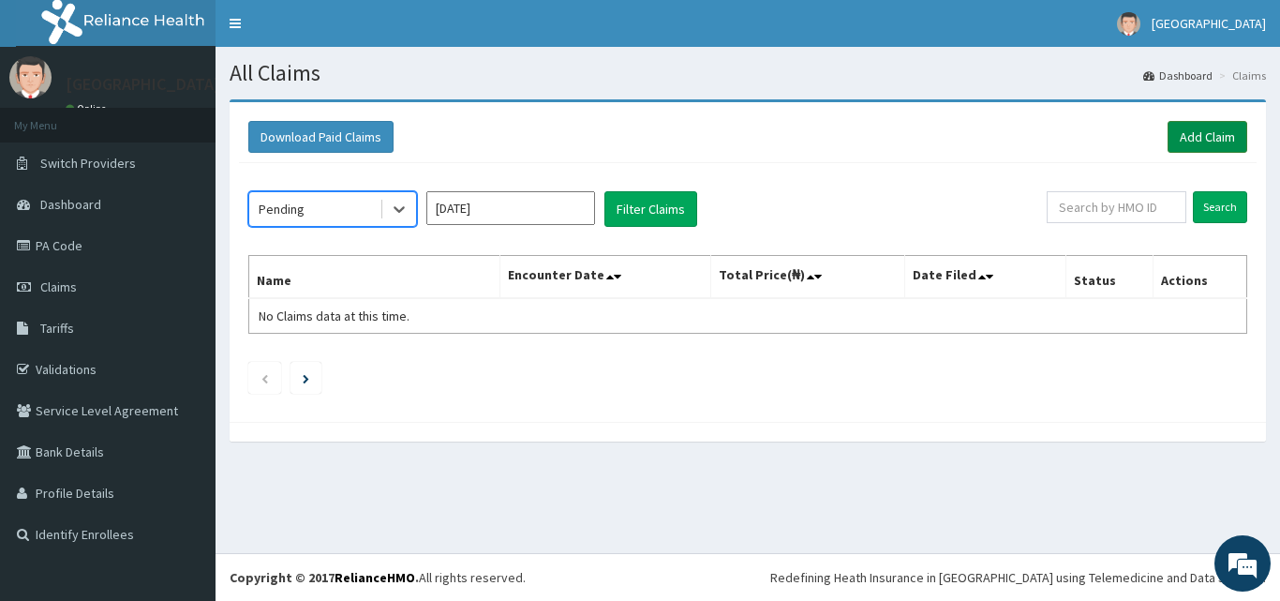
click at [1207, 134] on link "Add Claim" at bounding box center [1207, 137] width 80 height 32
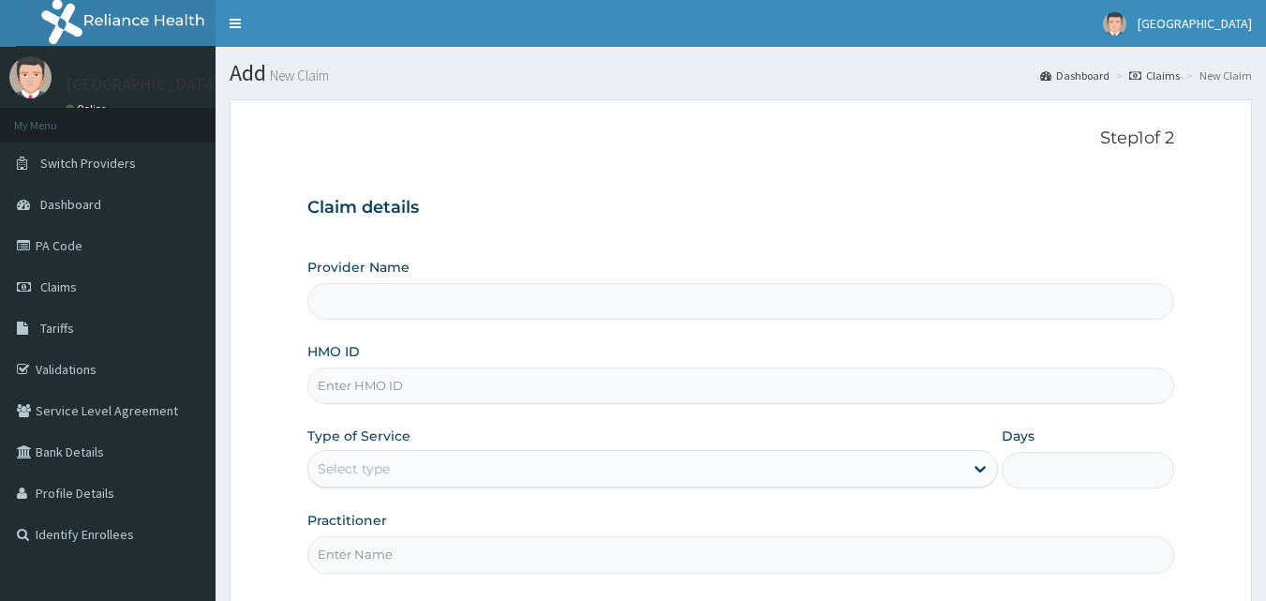
type input "ROYAL ORTHOPAEDIC HOSPITAL"
click at [530, 392] on input "HMO ID" at bounding box center [741, 385] width 868 height 37
type input "DTV/10027/A"
click at [472, 467] on div "Select type" at bounding box center [635, 469] width 655 height 30
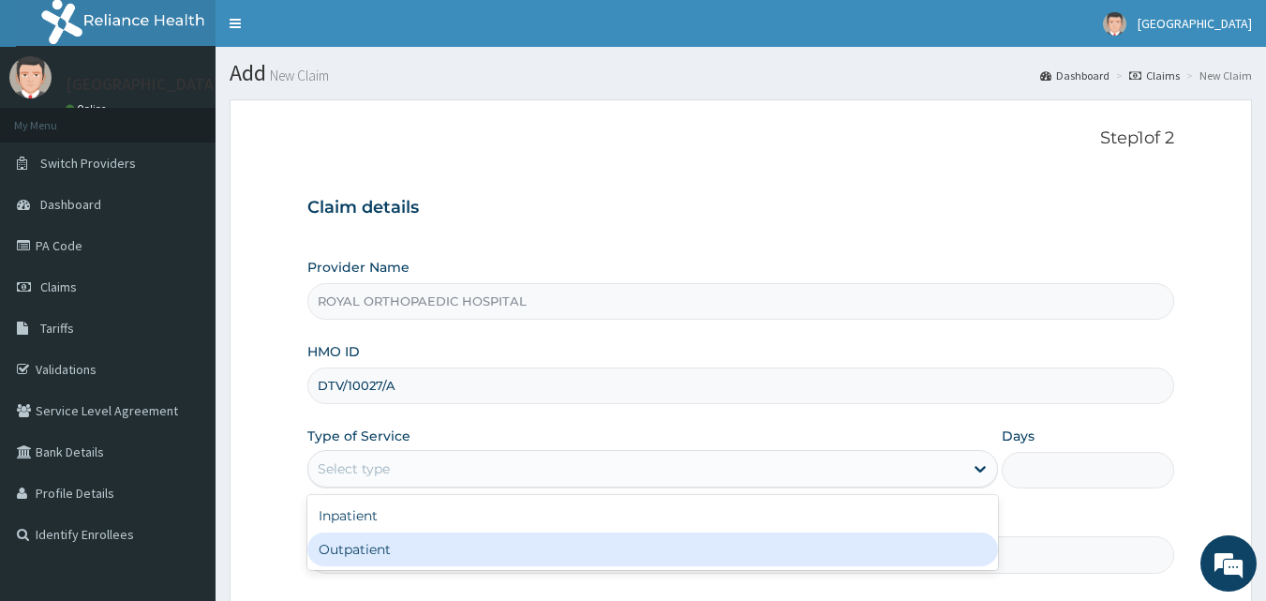
click at [411, 551] on div "Outpatient" at bounding box center [652, 549] width 691 height 34
type input "1"
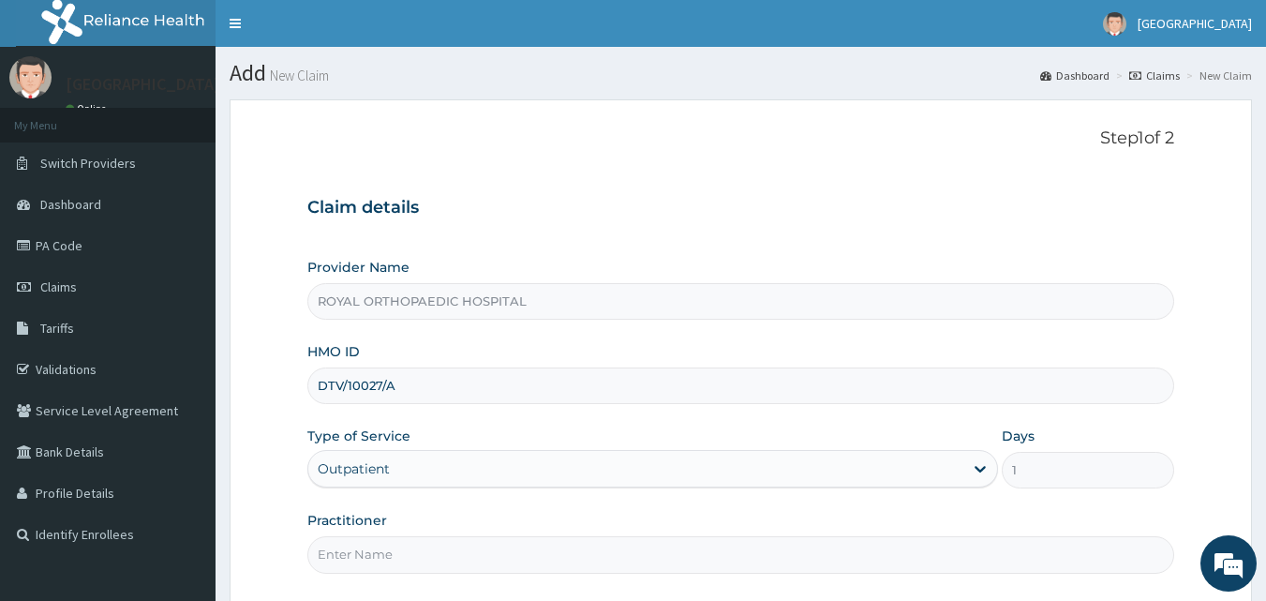
click at [573, 543] on input "Practitioner" at bounding box center [741, 554] width 868 height 37
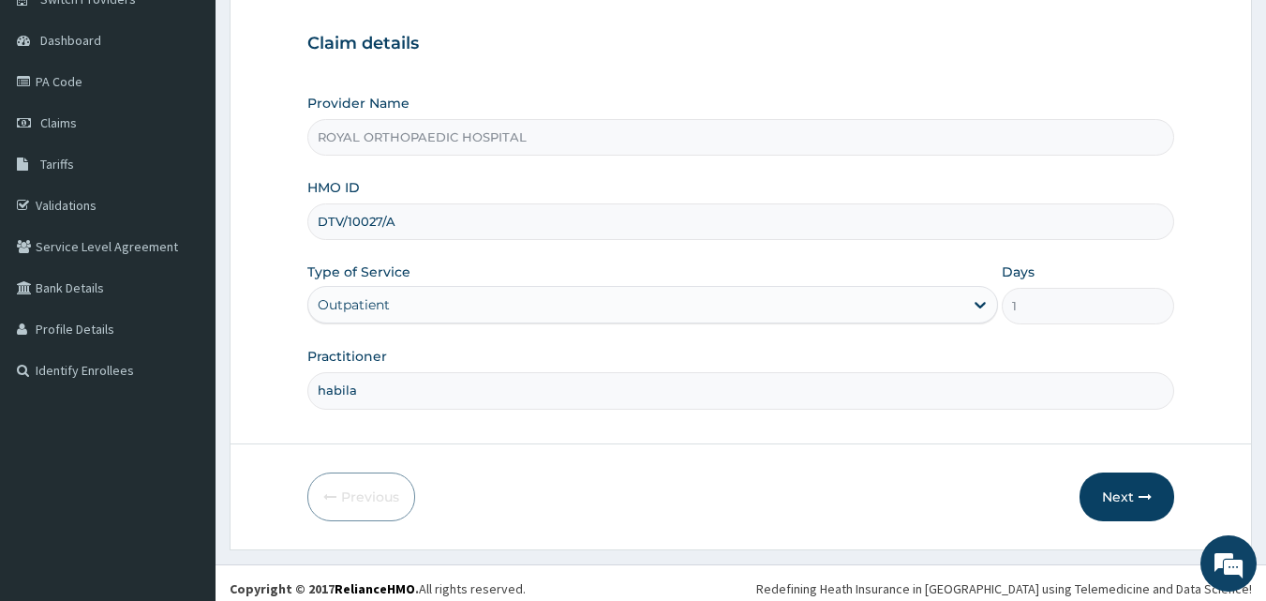
scroll to position [175, 0]
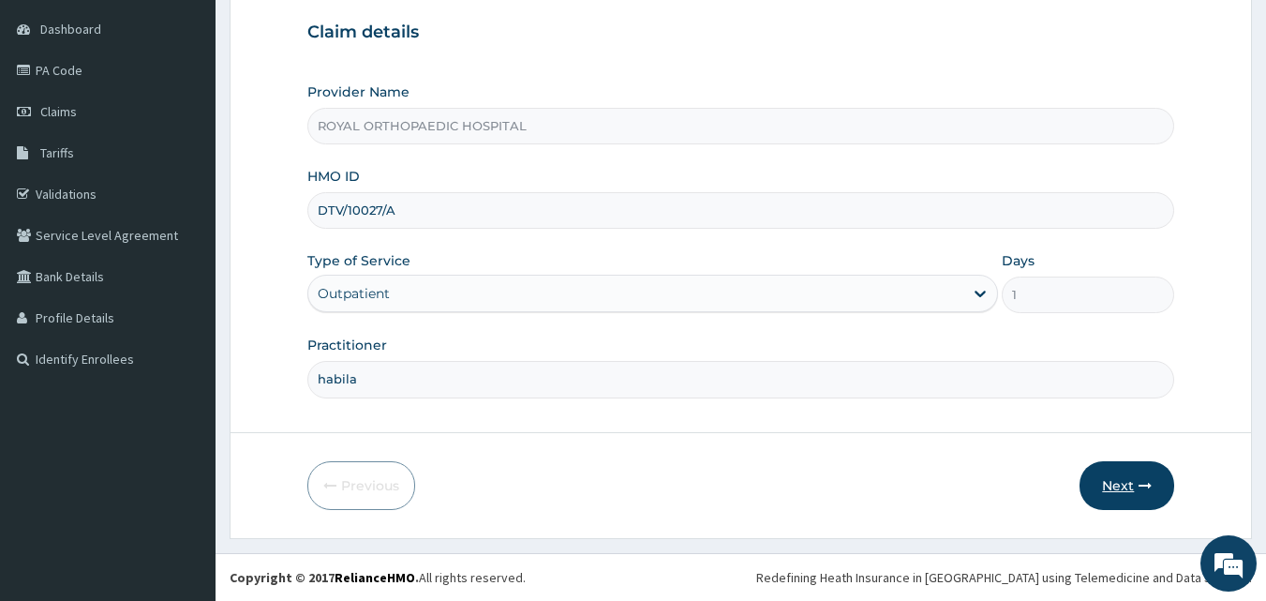
type input "habila"
click at [1118, 479] on button "Next" at bounding box center [1126, 485] width 95 height 49
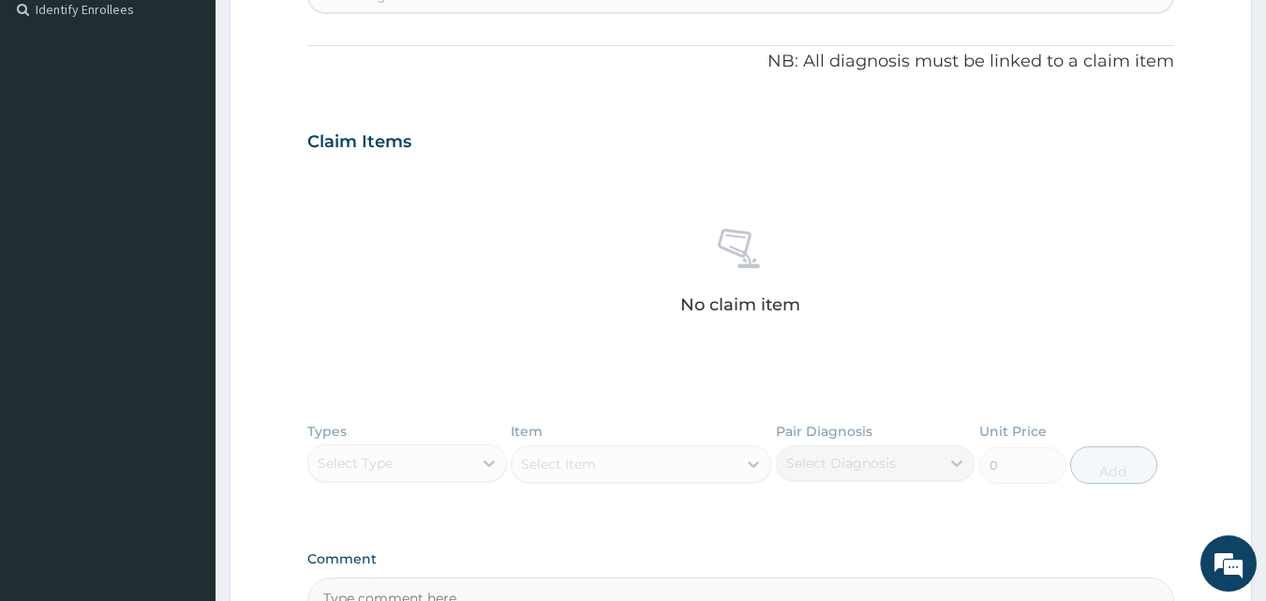
scroll to position [745, 0]
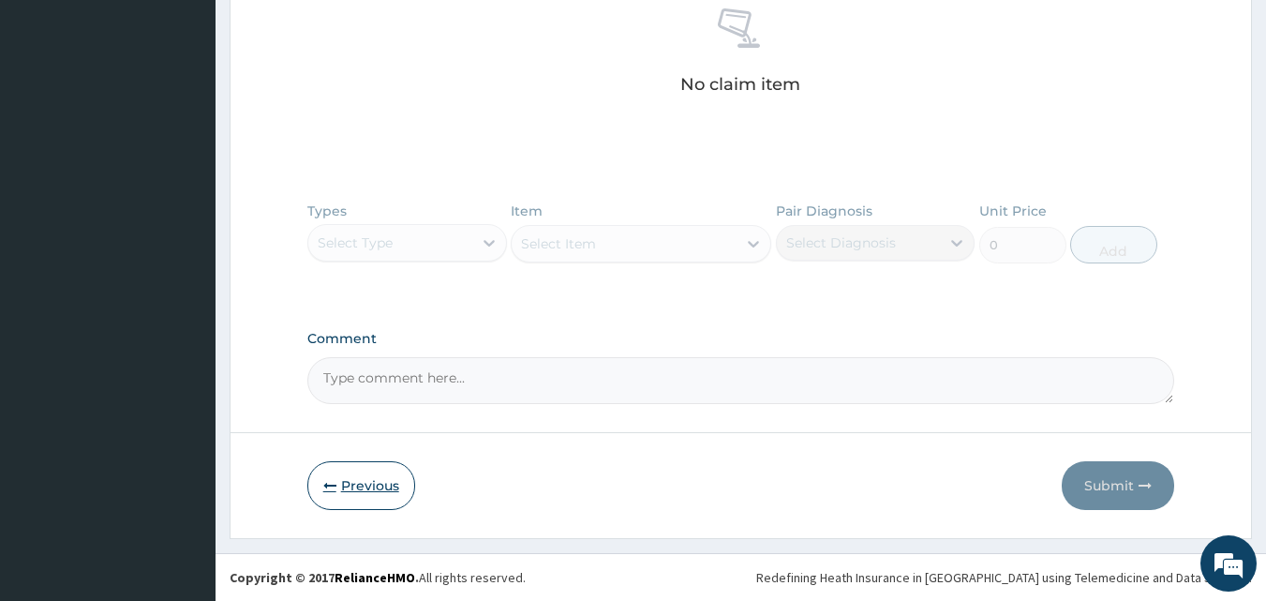
click at [347, 476] on button "Previous" at bounding box center [361, 485] width 108 height 49
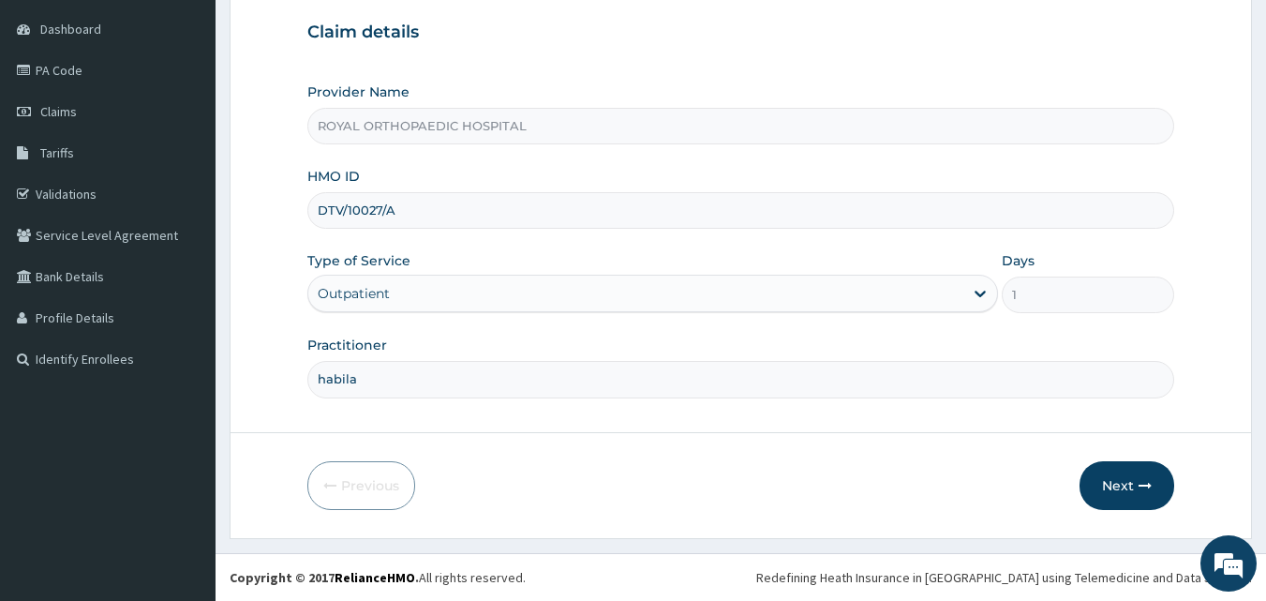
click at [423, 215] on input "DTV/10027/A" at bounding box center [741, 210] width 868 height 37
type input "D"
type input "m"
type input "DTV/10027/A"
click at [1125, 483] on button "Next" at bounding box center [1126, 485] width 95 height 49
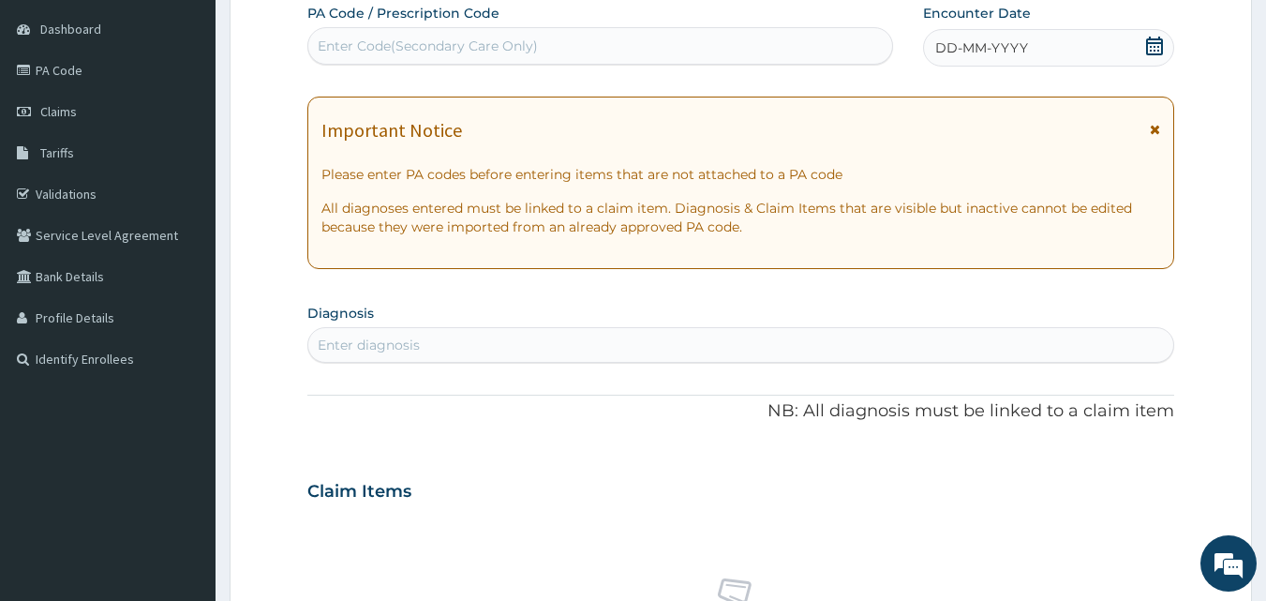
click at [679, 340] on div "Enter diagnosis" at bounding box center [741, 345] width 866 height 30
click at [607, 42] on div "Enter Code(Secondary Care Only)" at bounding box center [600, 46] width 585 height 30
paste input "PA/87A920"
type input "PA/87A920"
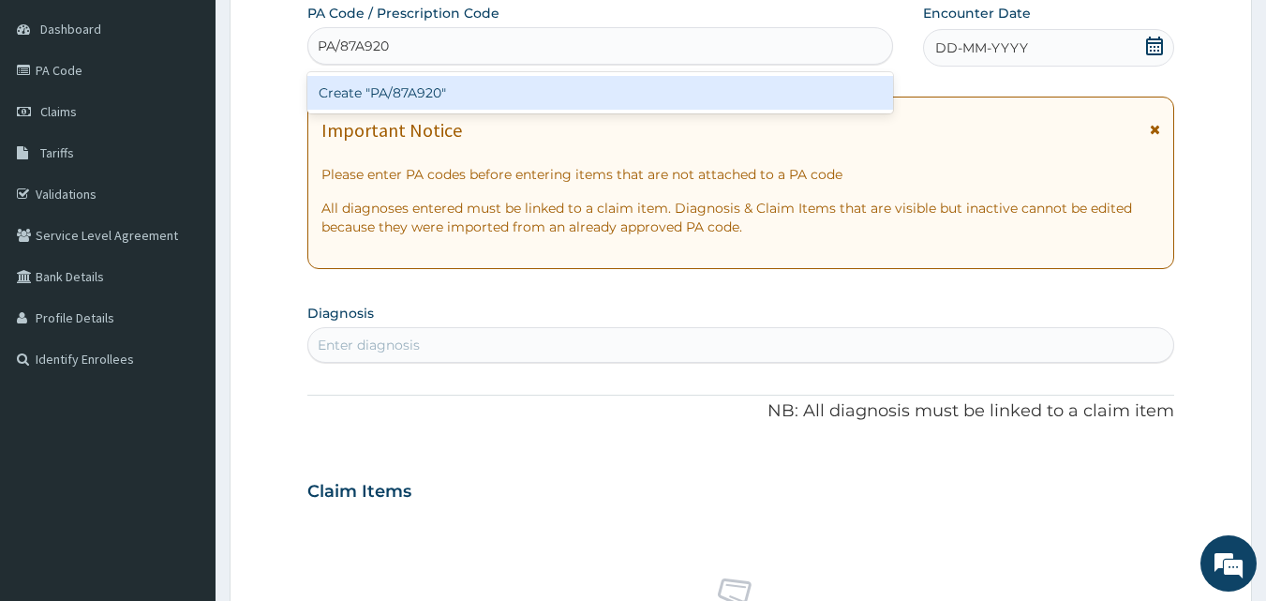
click at [539, 102] on div "Create "PA/87A920"" at bounding box center [600, 93] width 587 height 34
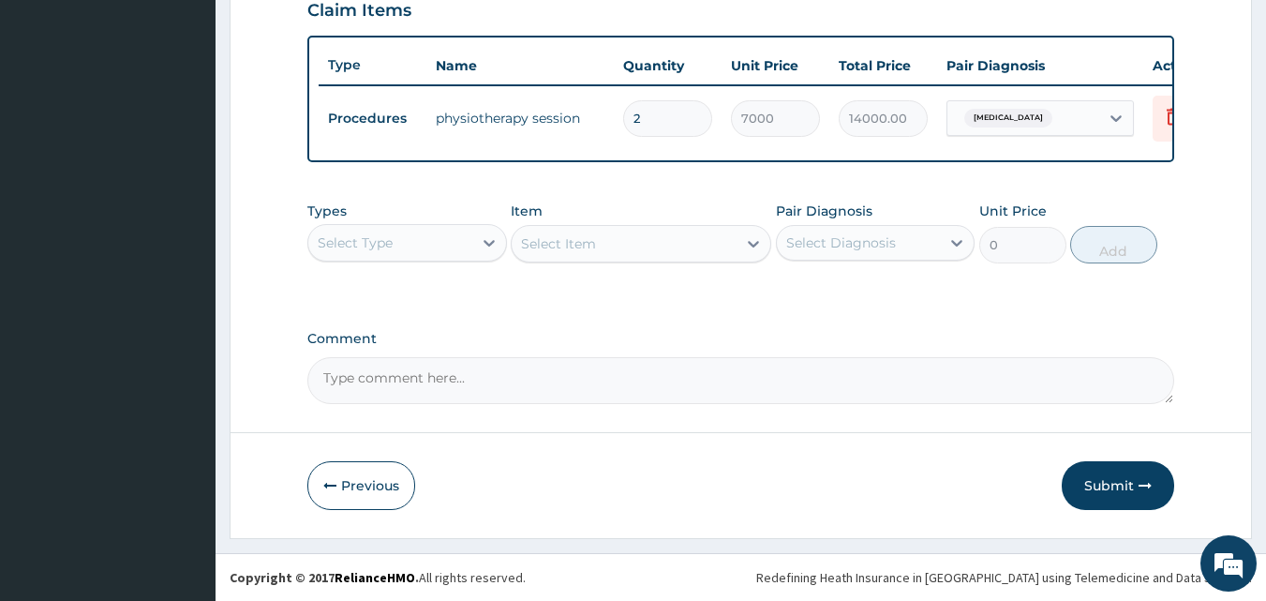
scroll to position [676, 0]
click at [1111, 490] on button "Submit" at bounding box center [1118, 485] width 112 height 49
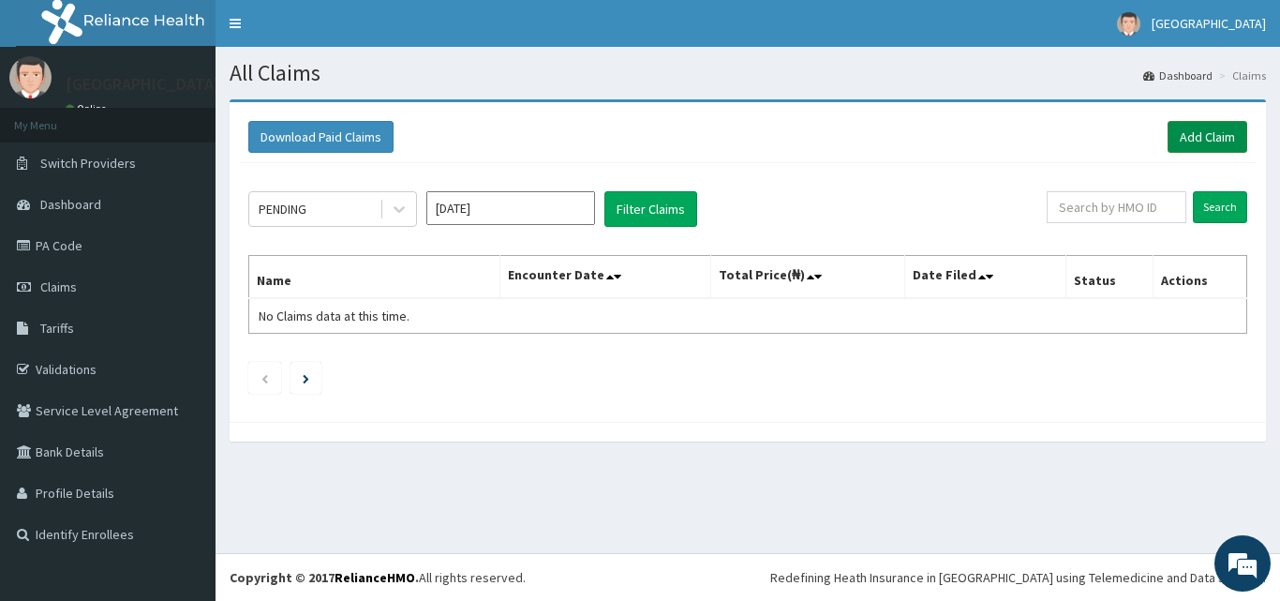
click at [1205, 140] on link "Add Claim" at bounding box center [1207, 137] width 80 height 32
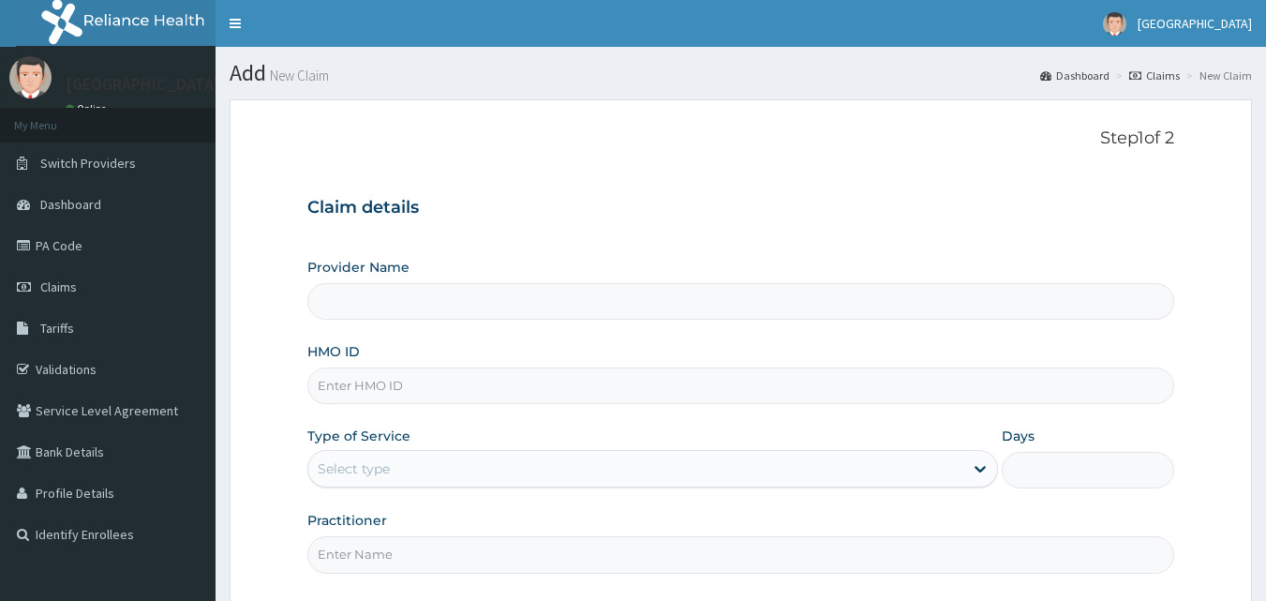
type input "ROYAL ORTHOPAEDIC HOSPITAL"
click at [429, 387] on input "HMO ID" at bounding box center [741, 385] width 868 height 37
type input "i"
type input "MGB/10003/A"
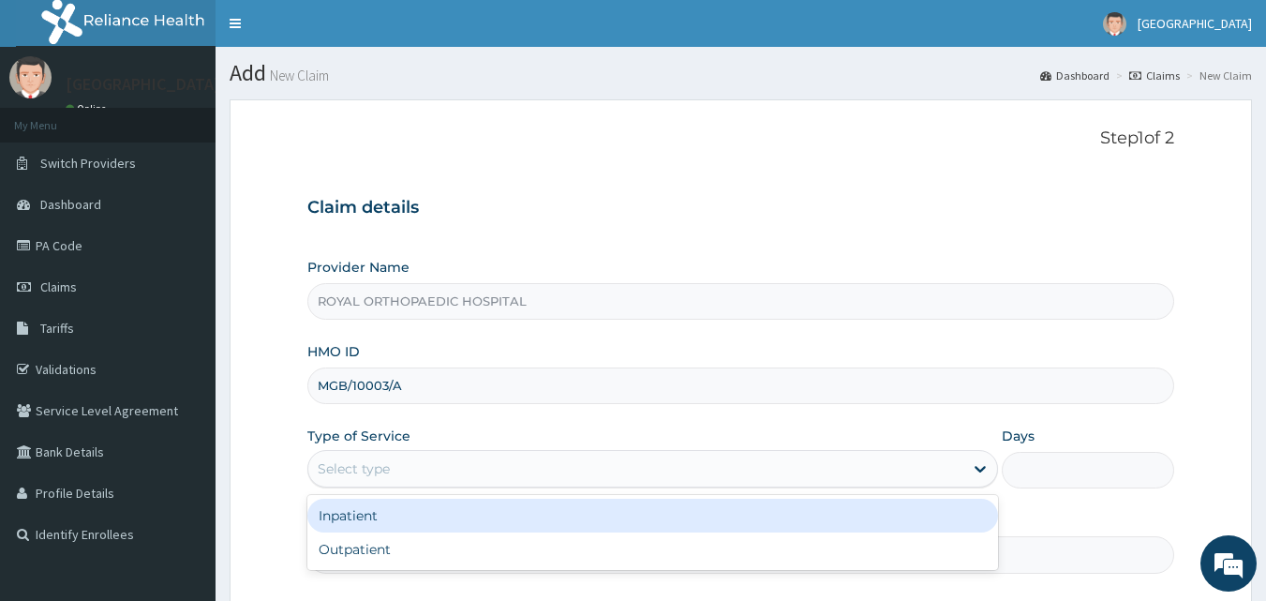
click at [449, 461] on div "Select type" at bounding box center [635, 469] width 655 height 30
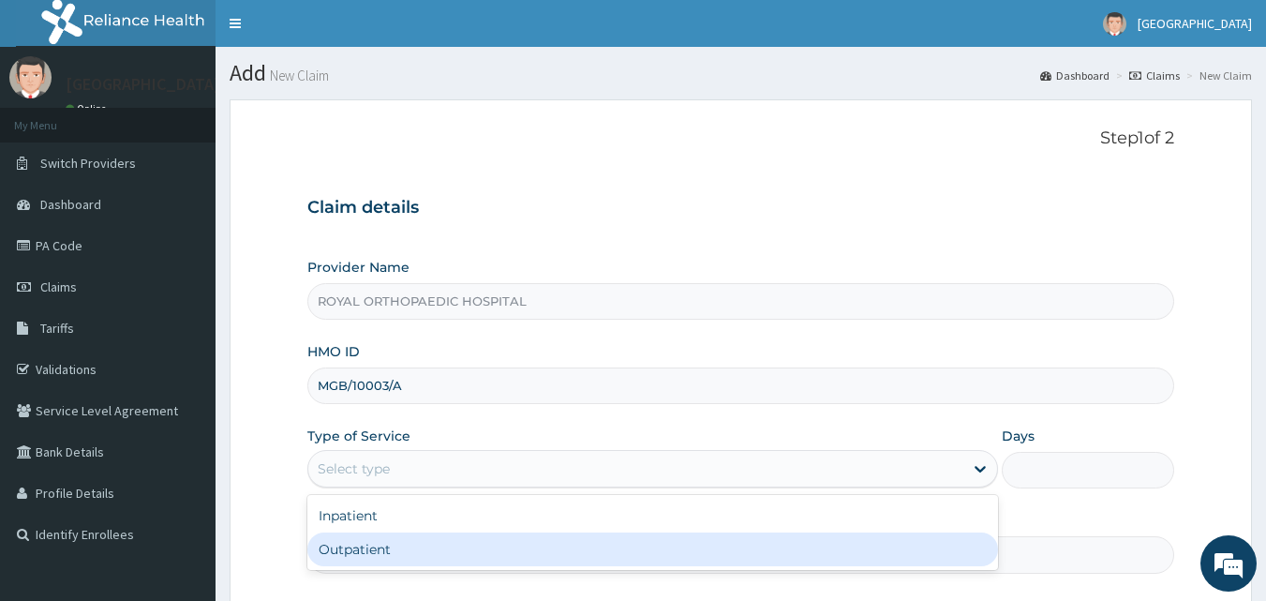
click at [398, 563] on div "Outpatient" at bounding box center [652, 549] width 691 height 34
type input "1"
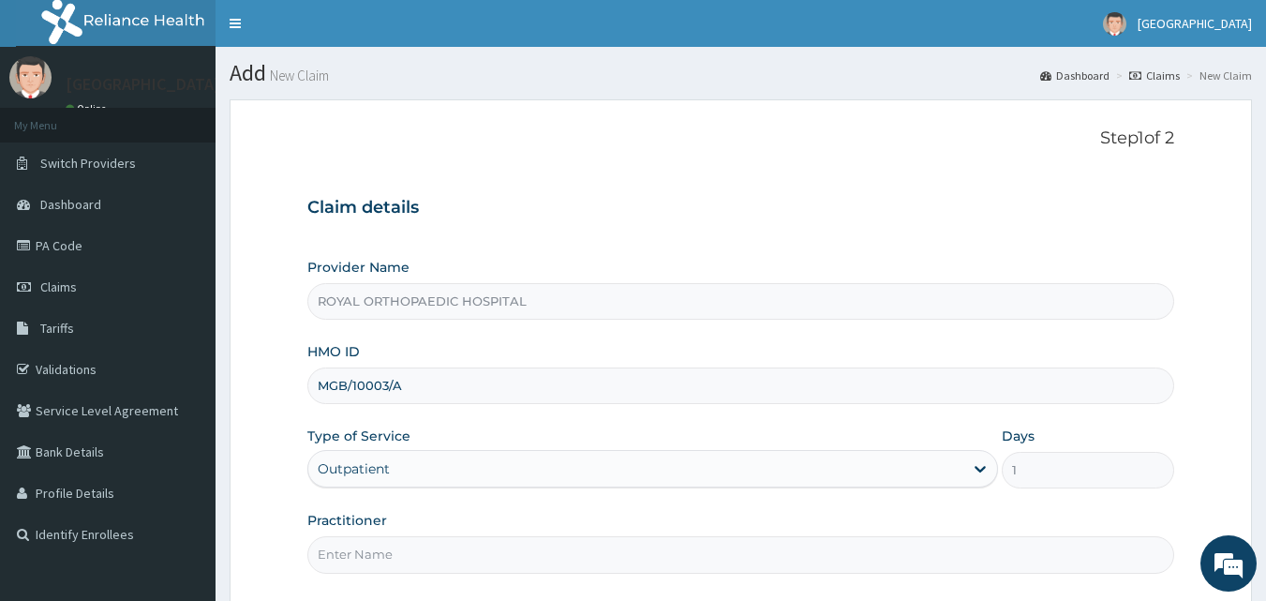
click at [560, 560] on input "Practitioner" at bounding box center [741, 554] width 868 height 37
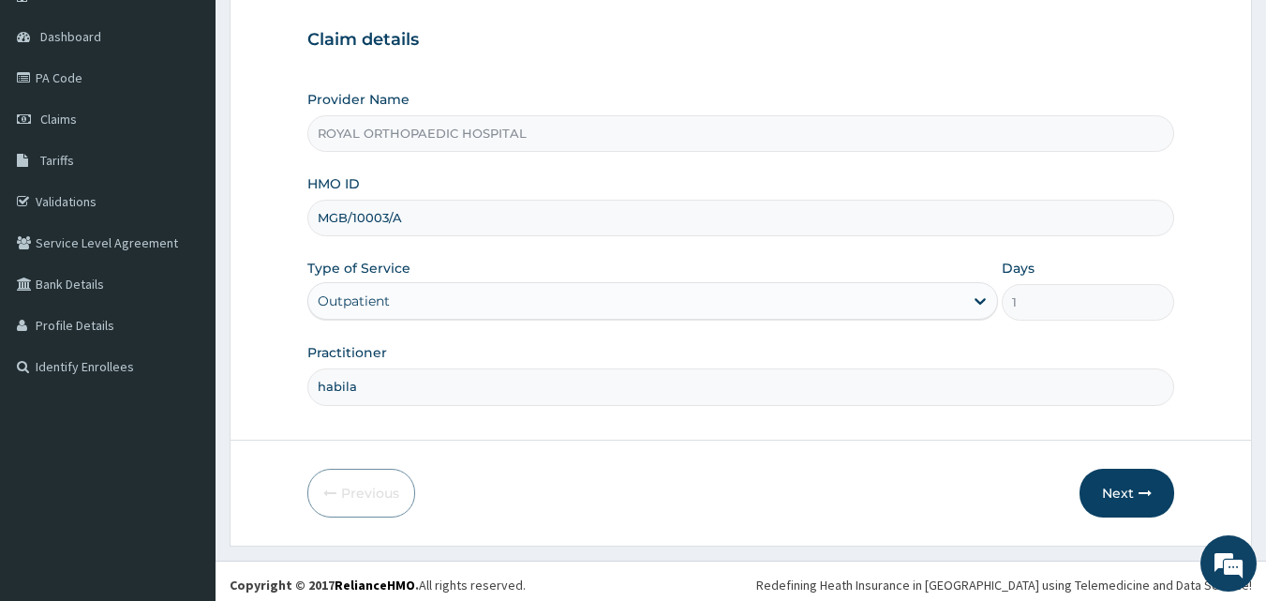
scroll to position [175, 0]
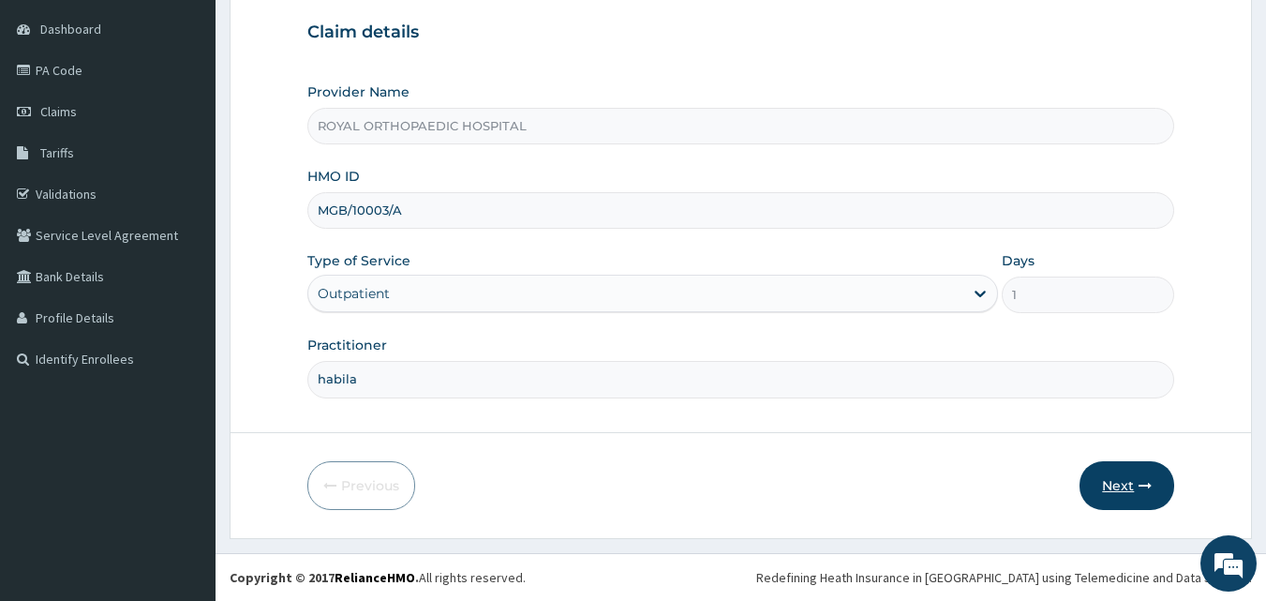
type input "habila"
click at [1139, 470] on button "Next" at bounding box center [1126, 485] width 95 height 49
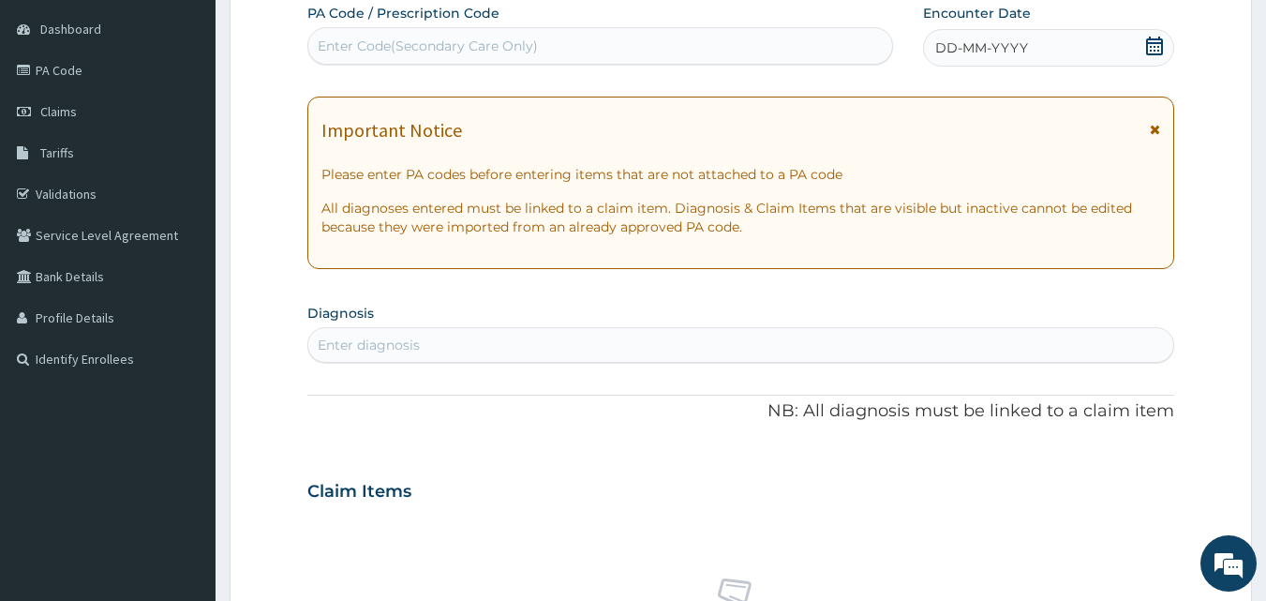
click at [678, 35] on div "Enter Code(Secondary Care Only)" at bounding box center [600, 46] width 585 height 30
paste input "PA/E197B6"
type input "PA/E197B6"
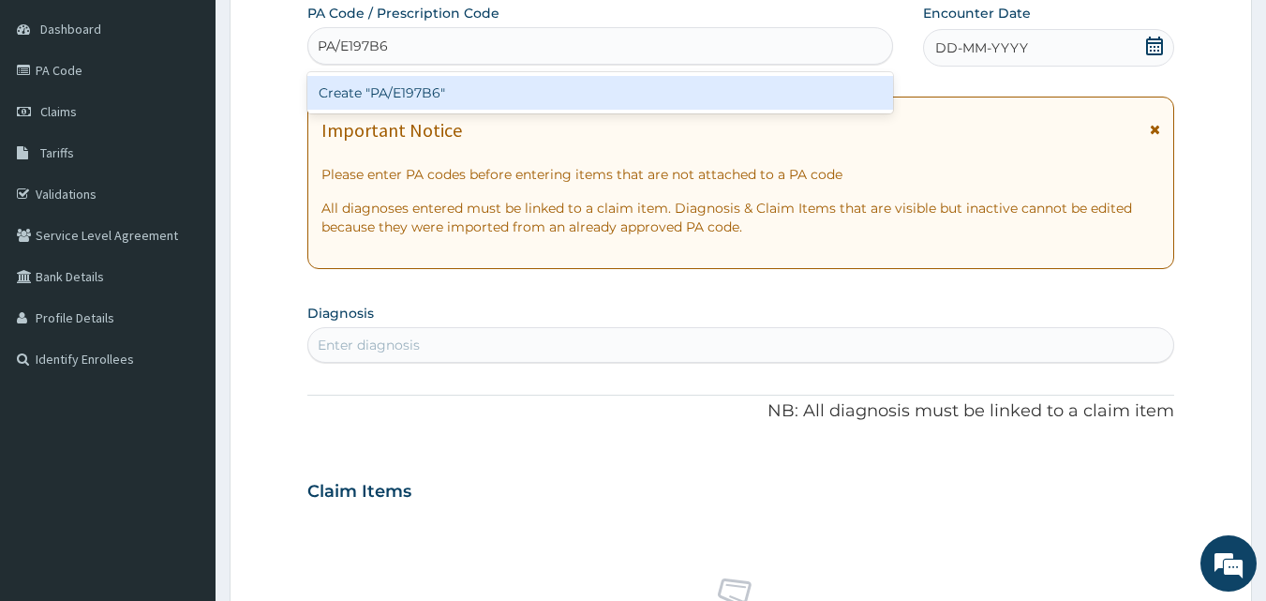
click at [604, 107] on div "Create "PA/E197B6"" at bounding box center [600, 93] width 587 height 34
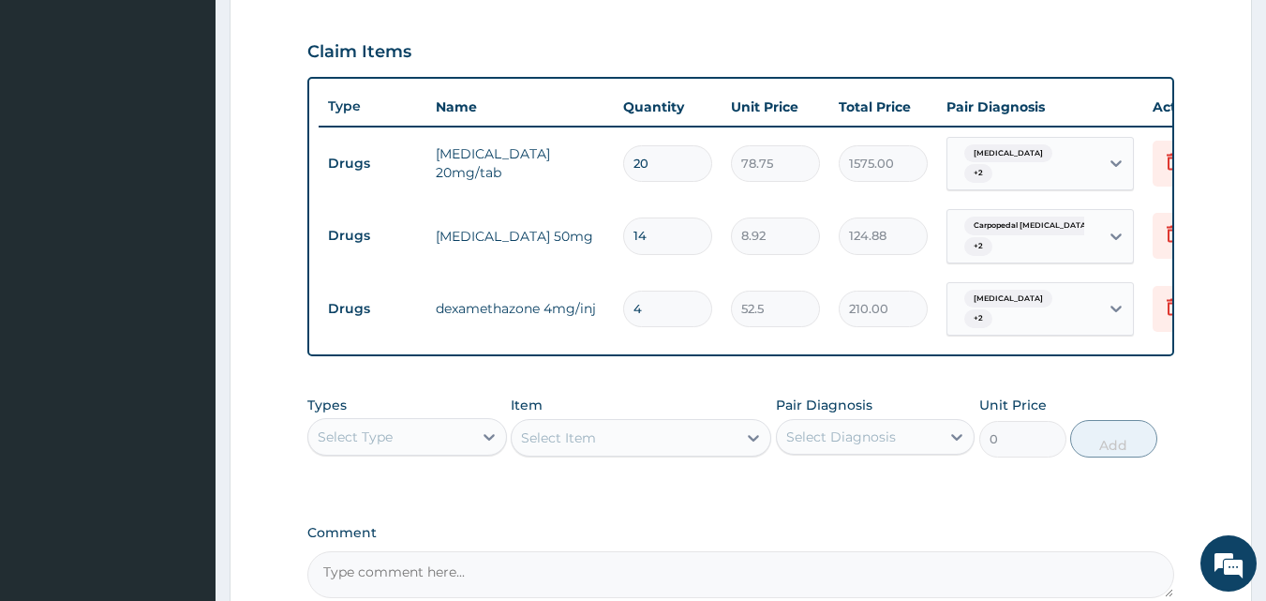
scroll to position [821, 0]
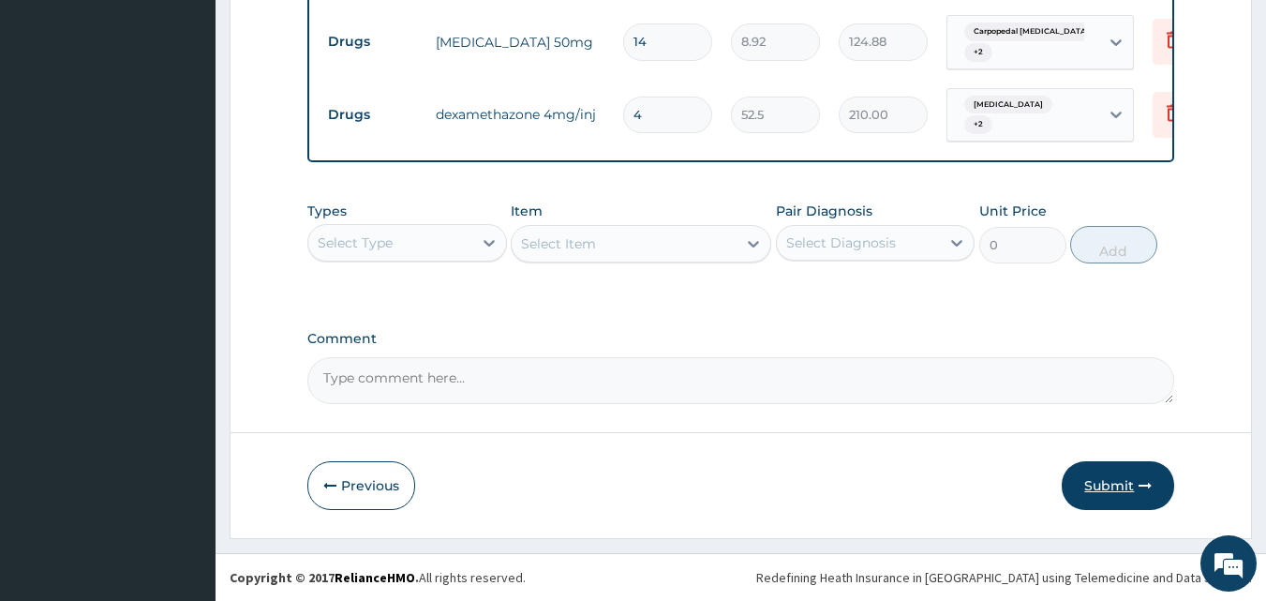
click at [1110, 476] on button "Submit" at bounding box center [1118, 485] width 112 height 49
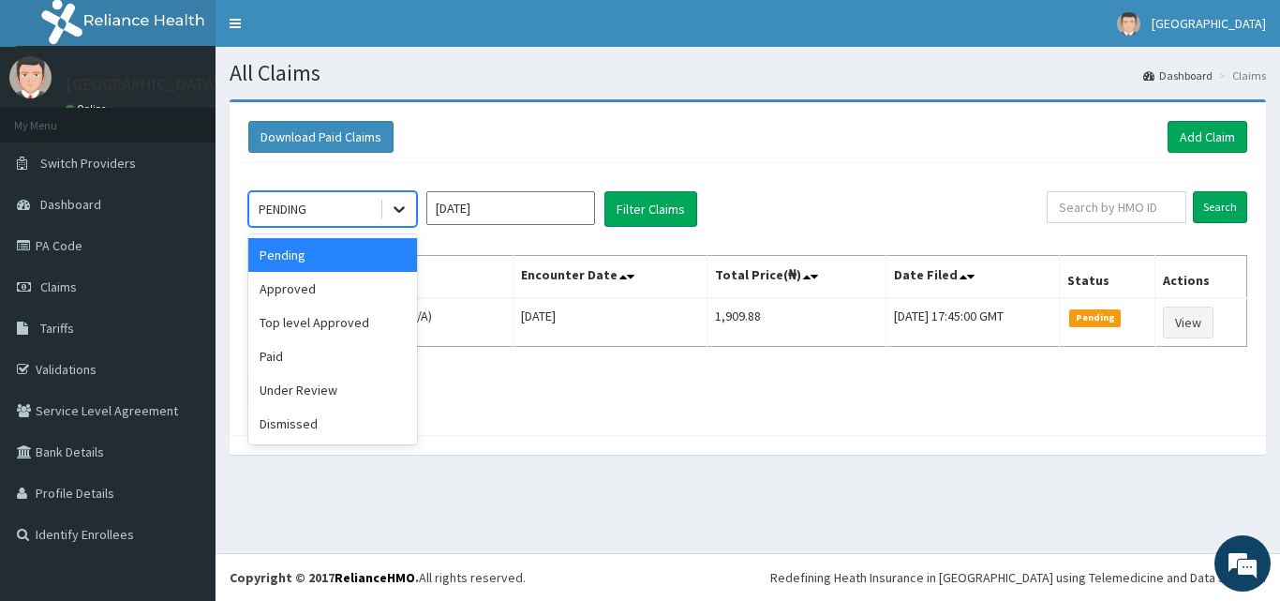
click at [401, 211] on icon at bounding box center [399, 210] width 11 height 7
click at [336, 283] on div "Approved" at bounding box center [332, 289] width 169 height 34
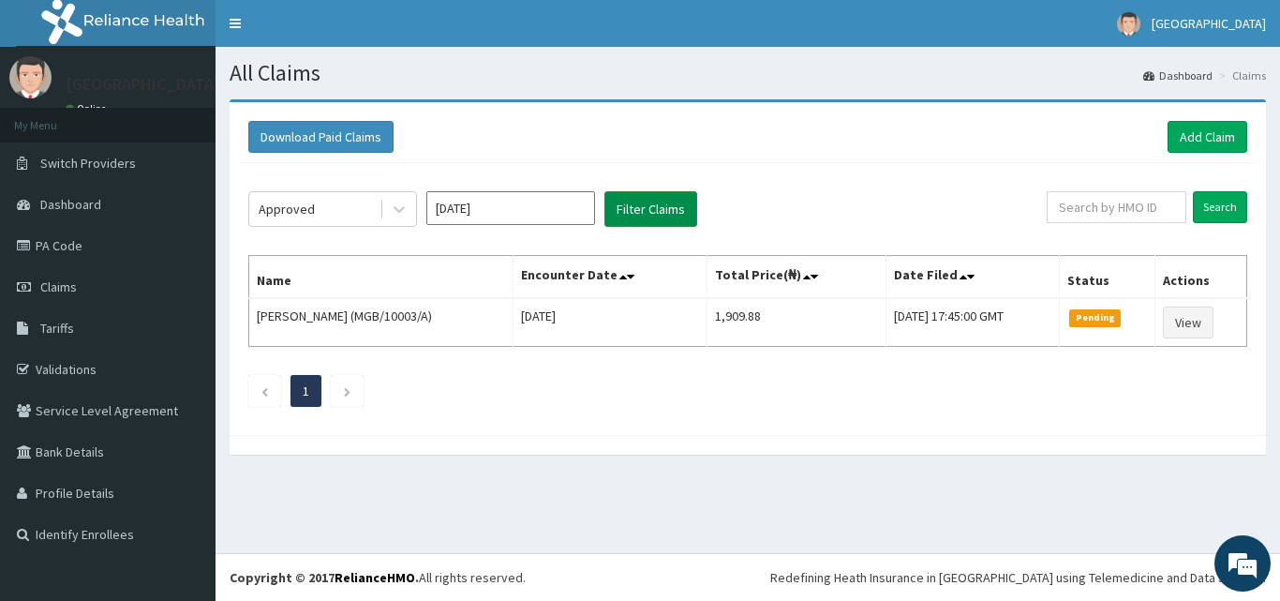
click at [651, 205] on button "Filter Claims" at bounding box center [650, 209] width 93 height 36
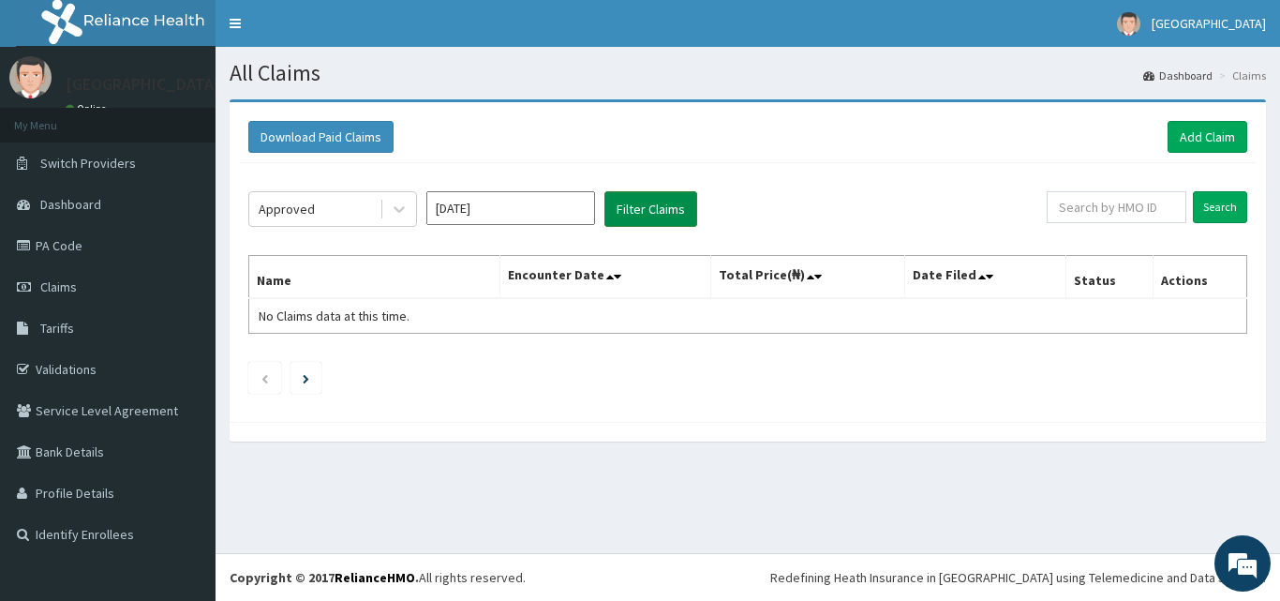
click at [651, 205] on button "Filter Claims" at bounding box center [650, 209] width 93 height 36
click at [402, 210] on icon at bounding box center [399, 210] width 11 height 7
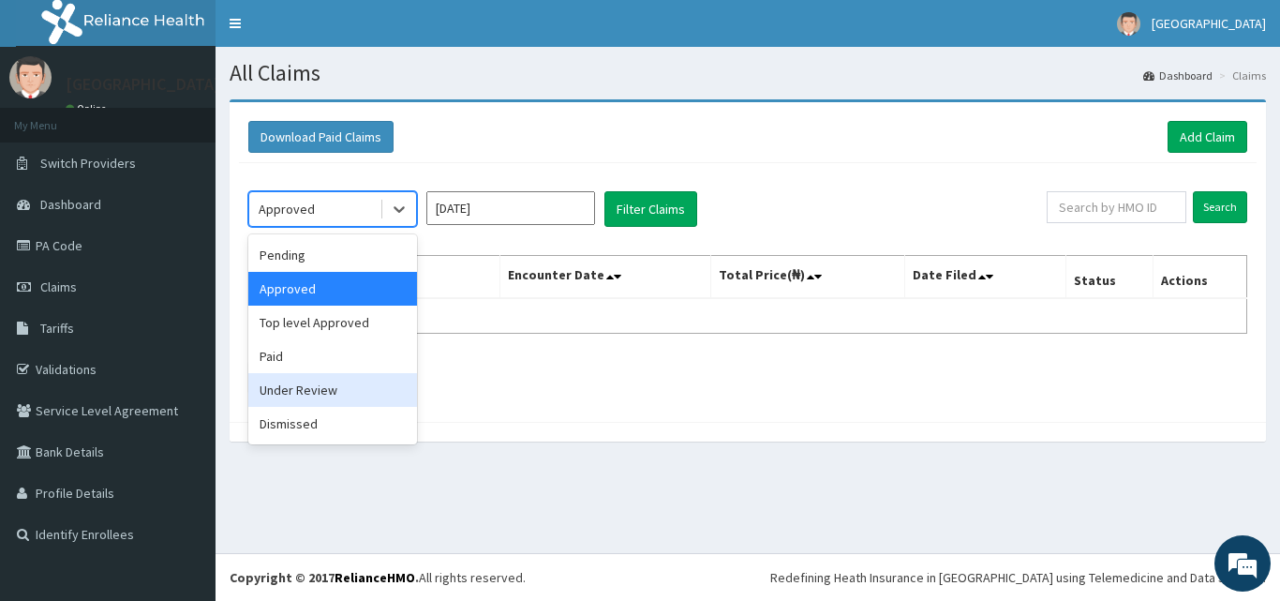
click at [332, 396] on div "Under Review" at bounding box center [332, 390] width 169 height 34
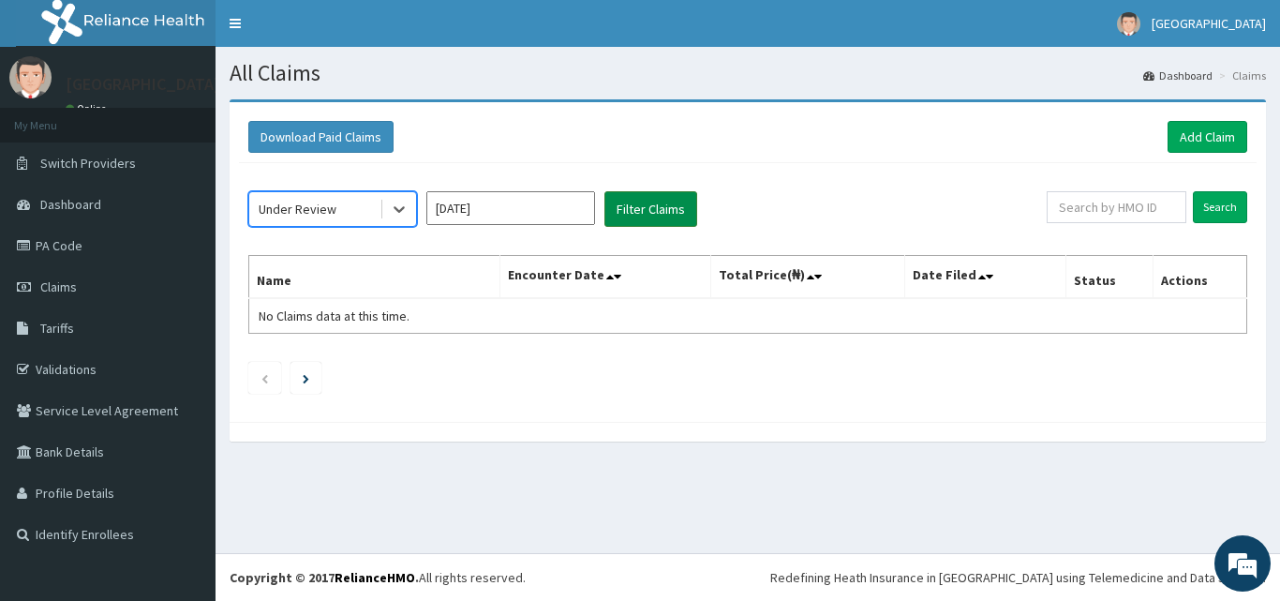
click at [631, 207] on button "Filter Claims" at bounding box center [650, 209] width 93 height 36
